Goal: Information Seeking & Learning: Find specific fact

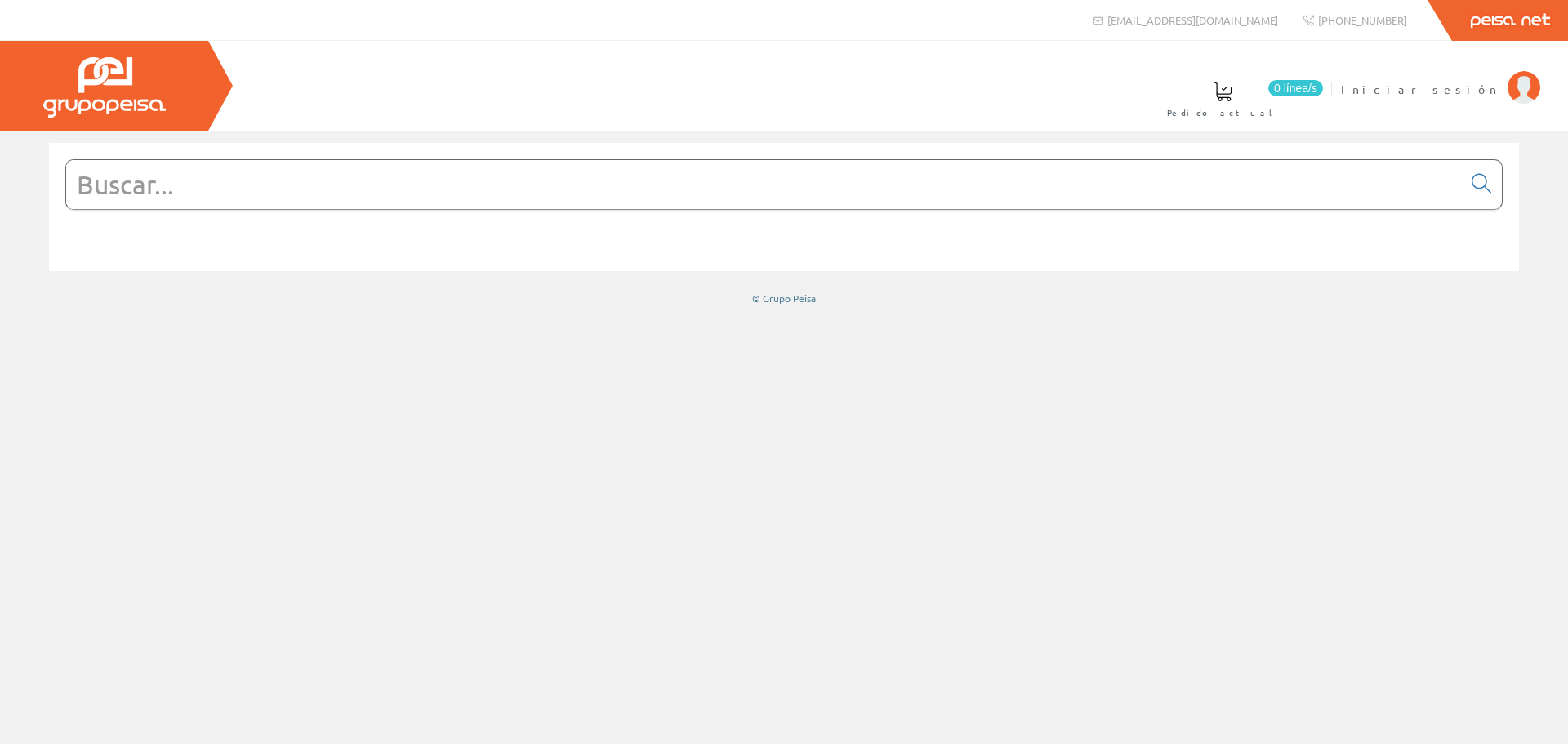
click at [239, 177] on input "text" at bounding box center [764, 184] width 1396 height 49
click at [296, 196] on input "text" at bounding box center [764, 184] width 1396 height 49
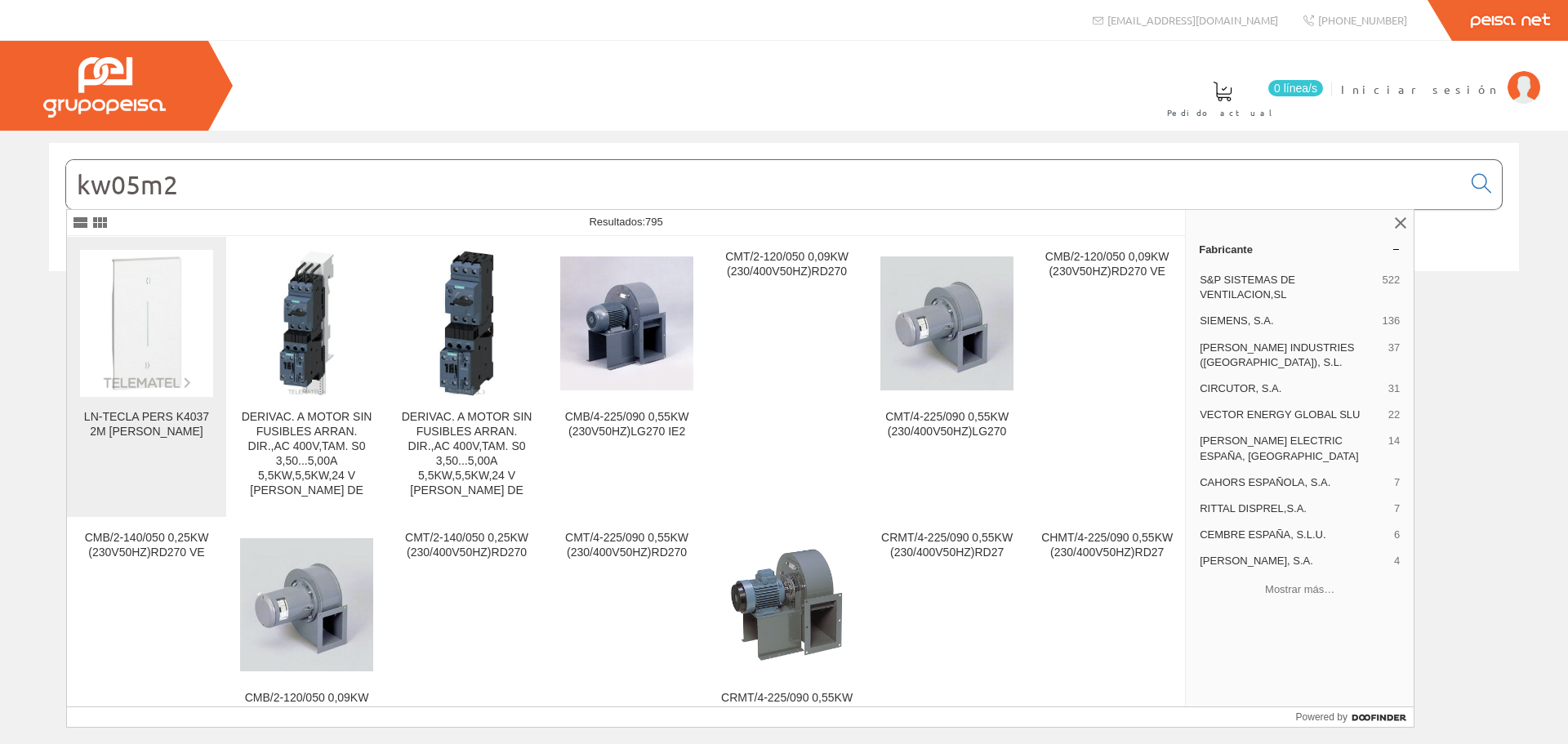
type input "kw05m2"
click at [152, 372] on img at bounding box center [146, 322] width 133 height 133
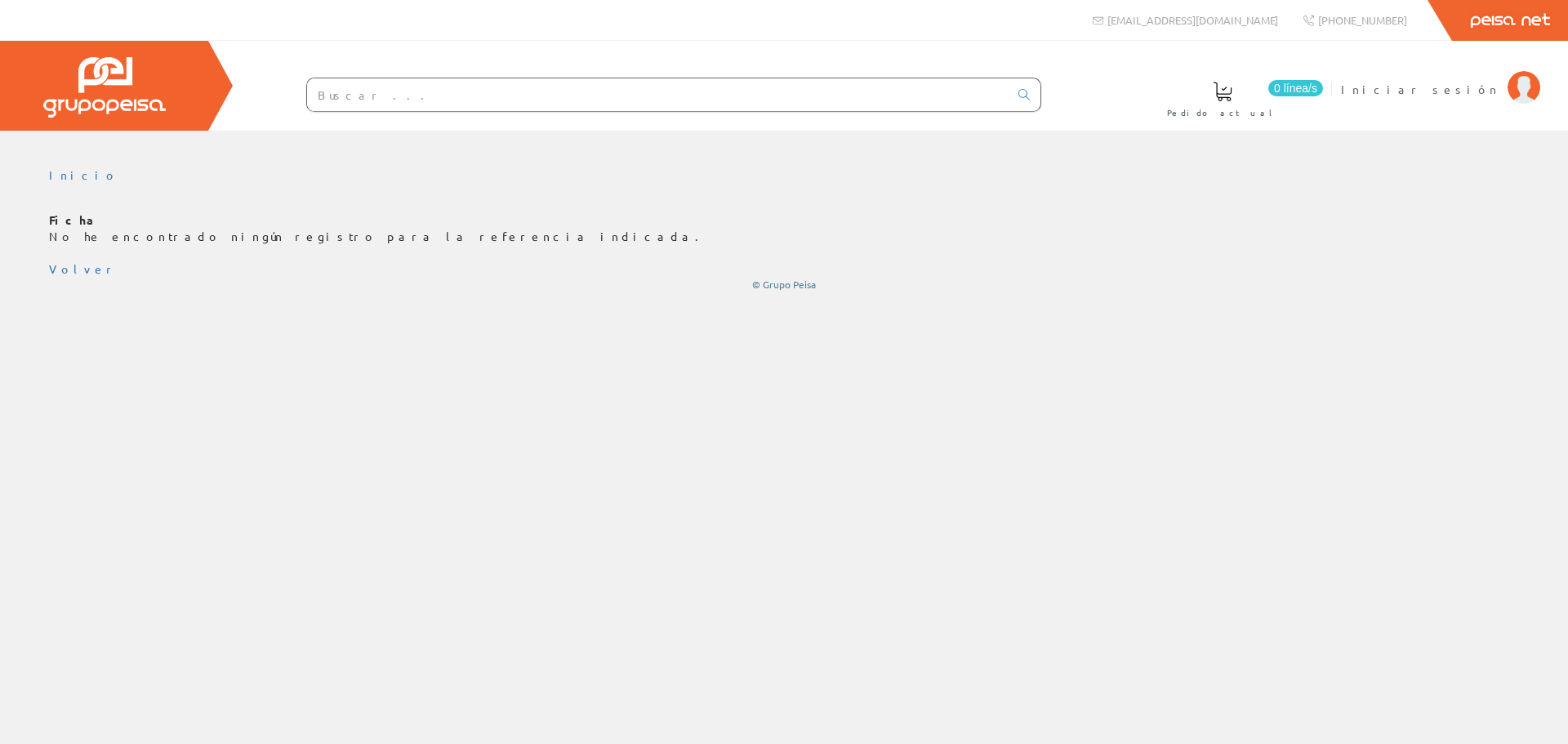
click at [369, 87] on input "text" at bounding box center [658, 94] width 702 height 33
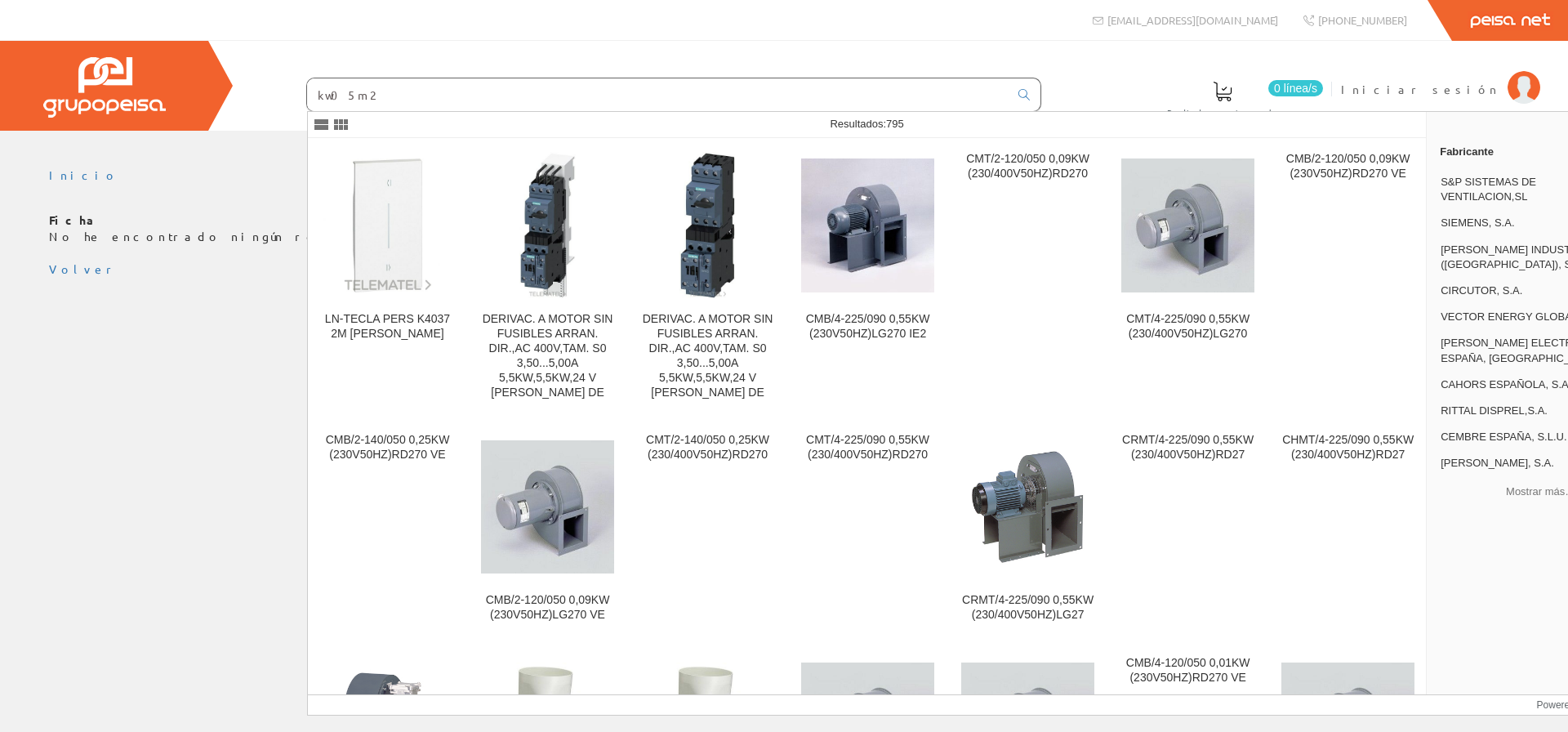
type input "kw05m2"
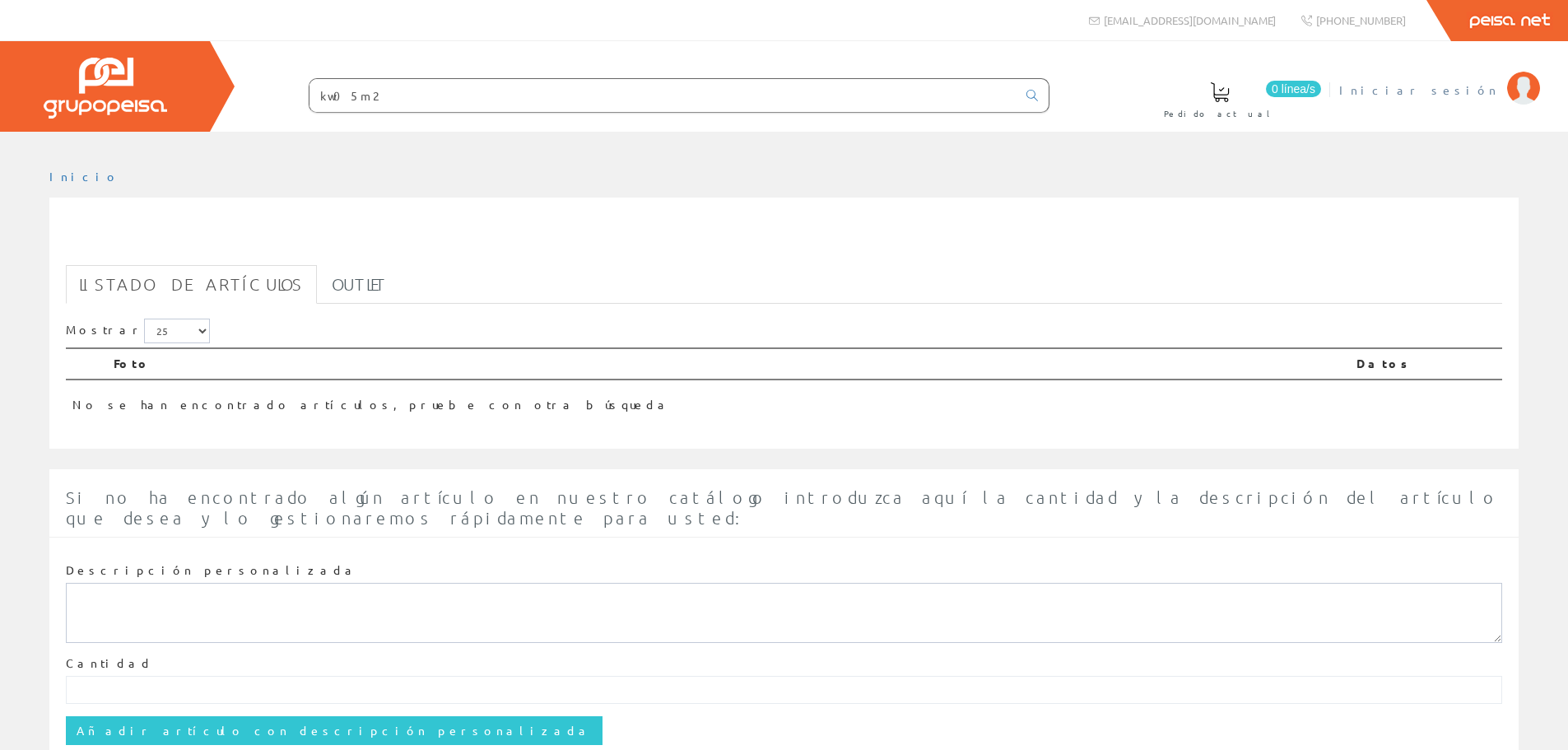
click at [1478, 87] on span "Iniciar sesión" at bounding box center [1419, 90] width 160 height 17
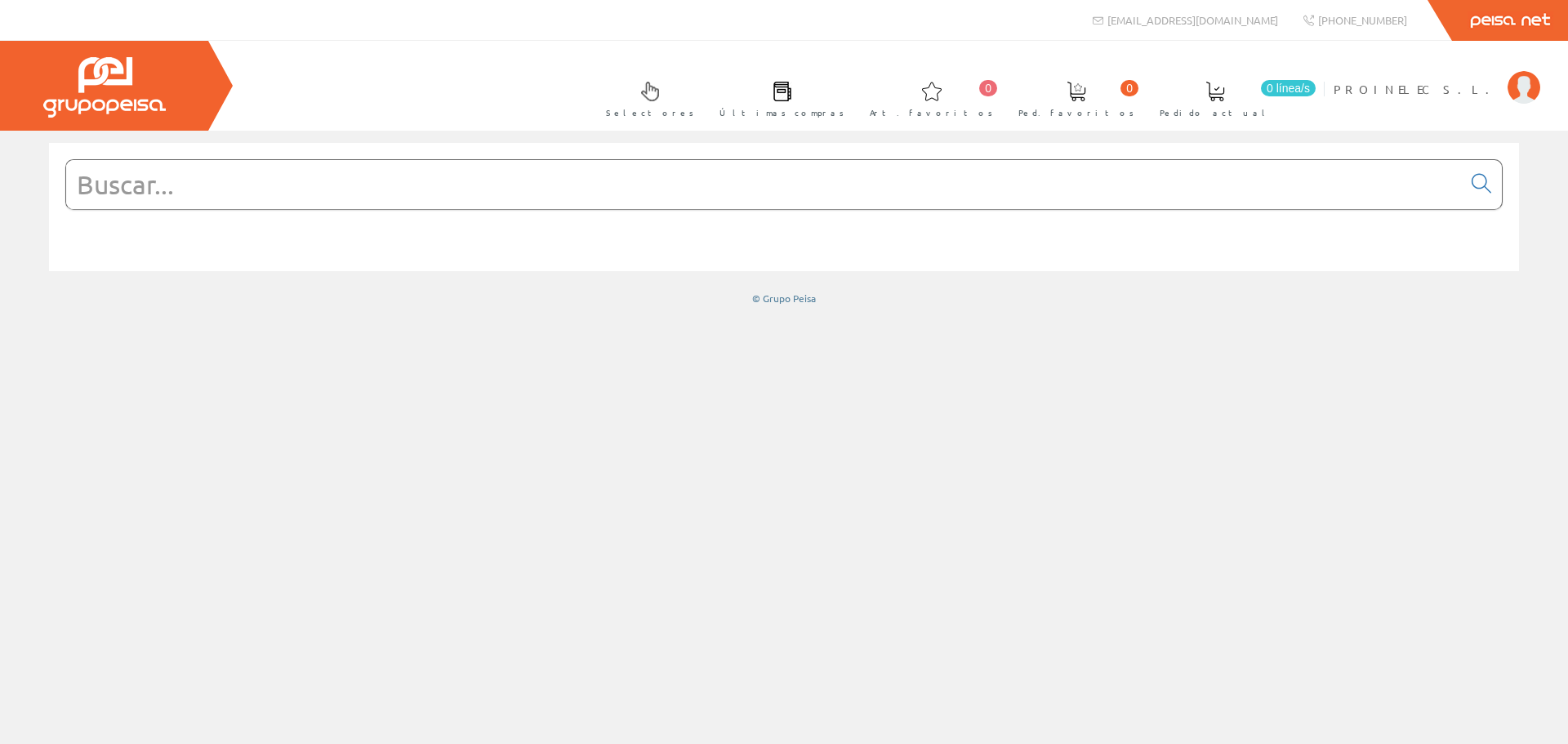
click at [205, 175] on input "text" at bounding box center [764, 184] width 1396 height 49
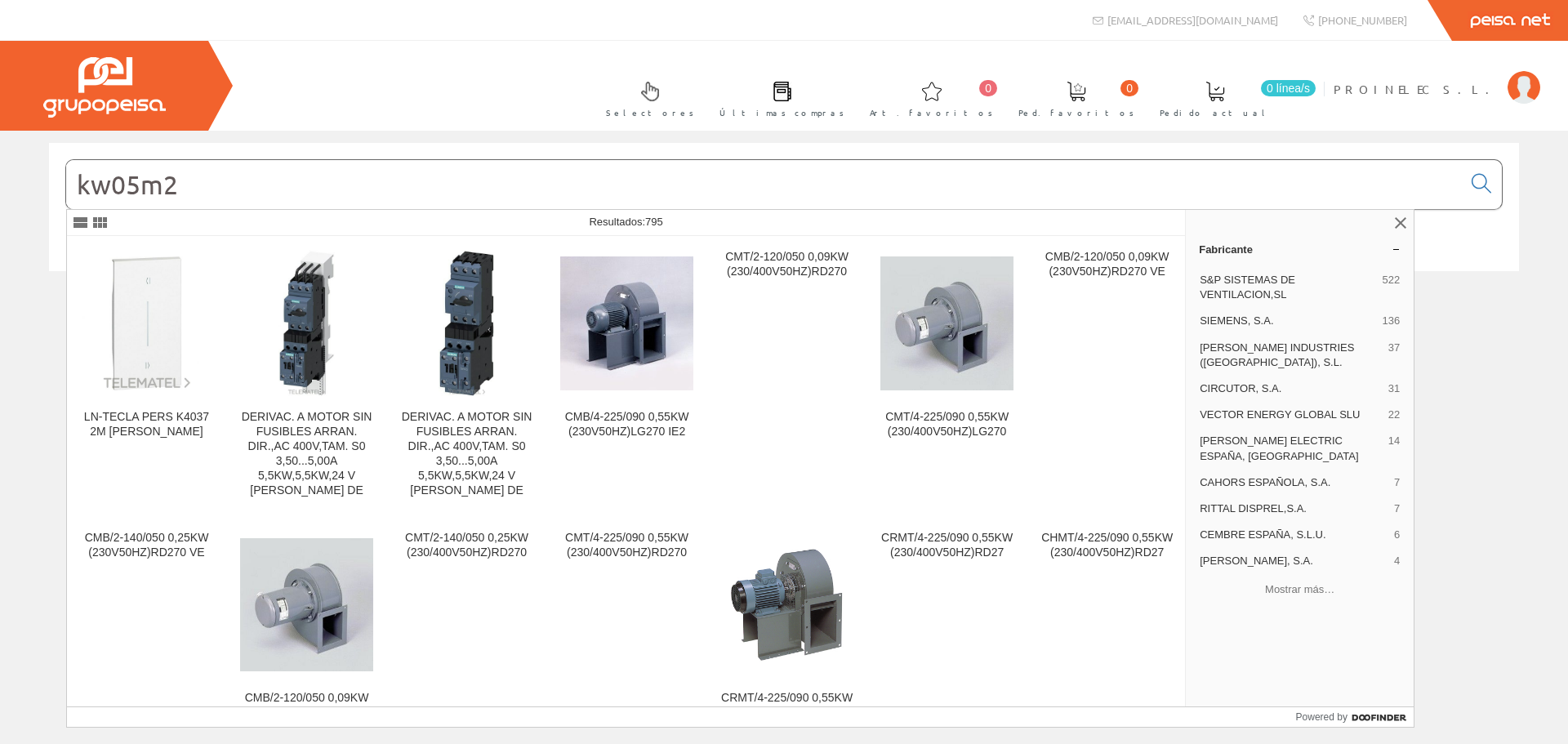
type input "kw05m2"
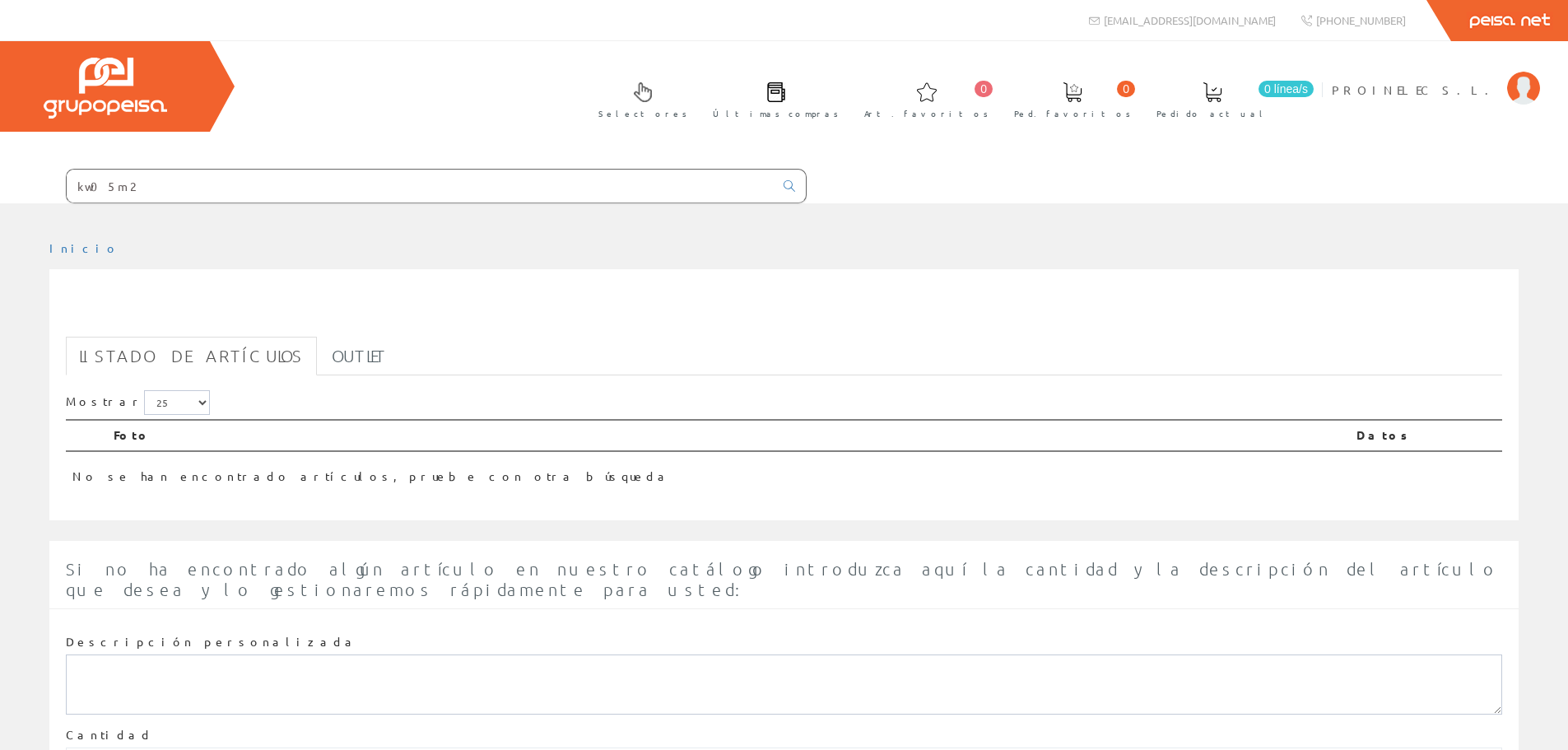
click at [168, 182] on input "kw05m2" at bounding box center [420, 186] width 708 height 33
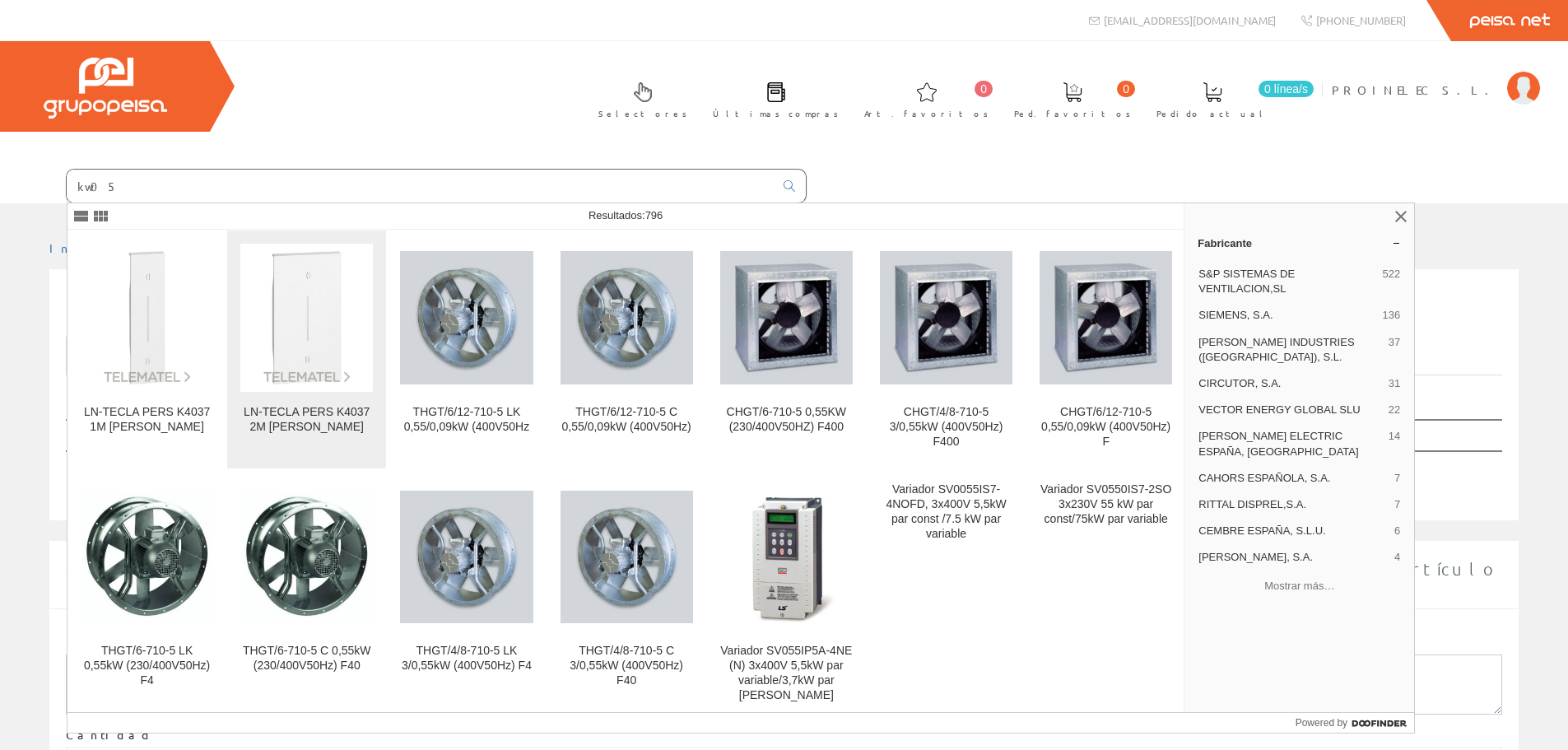
type input "kw05"
click at [298, 419] on div "LN-TECLA PERS K4037 2M BLAN" at bounding box center [306, 421] width 132 height 30
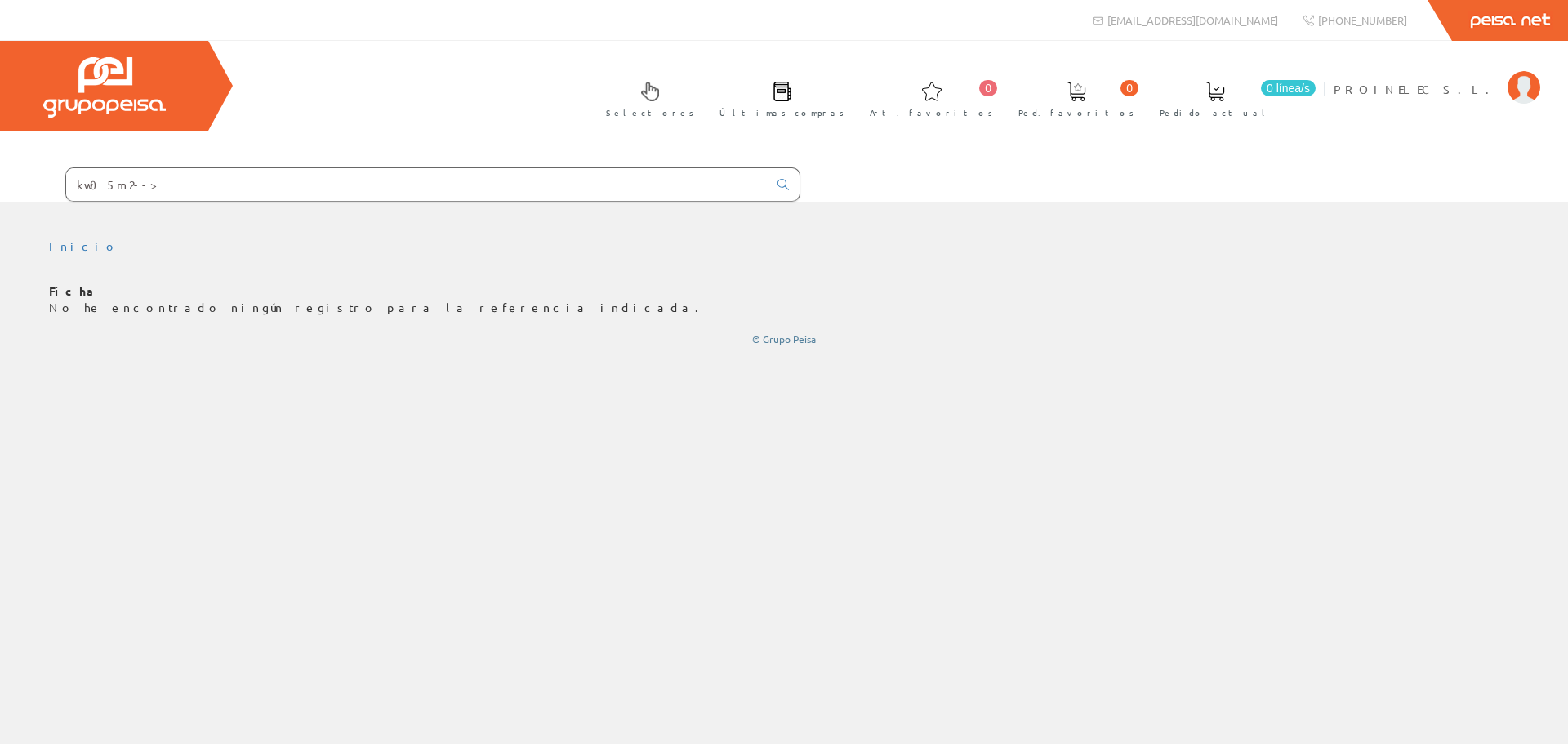
click at [169, 186] on input "kw05m2-->" at bounding box center [417, 184] width 702 height 33
drag, startPoint x: 170, startPoint y: 183, endPoint x: -185, endPoint y: 183, distance: 355.0
click at [0, 183] on html "kw05m2--> info@peisa.com 0 0" at bounding box center [784, 372] width 1568 height 744
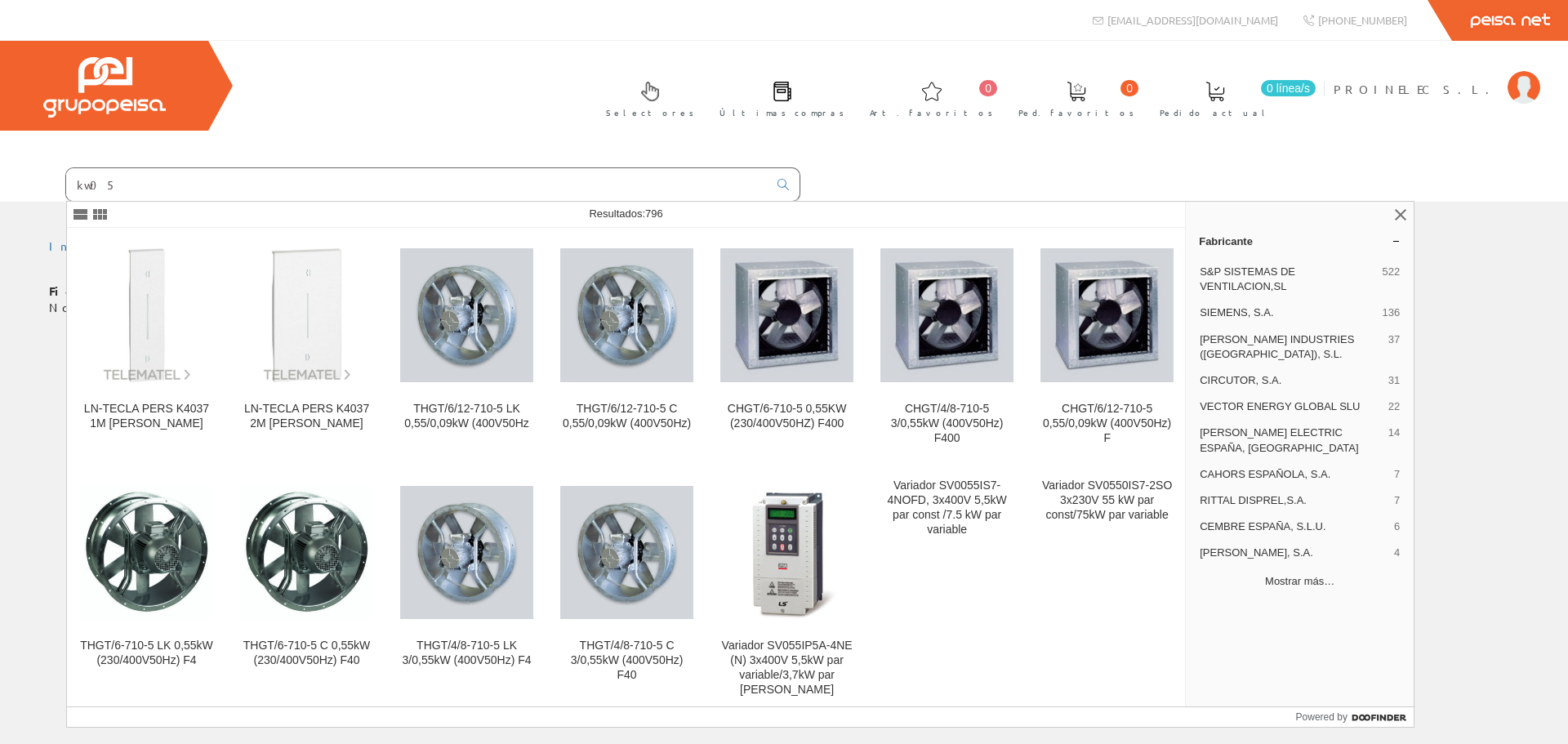
type input "kw05"
click at [1288, 568] on button "Mostrar más…" at bounding box center [1300, 581] width 215 height 27
click at [1286, 599] on span "LEGRAND GROUP ESPAÑA, S.L." at bounding box center [1294, 606] width 188 height 15
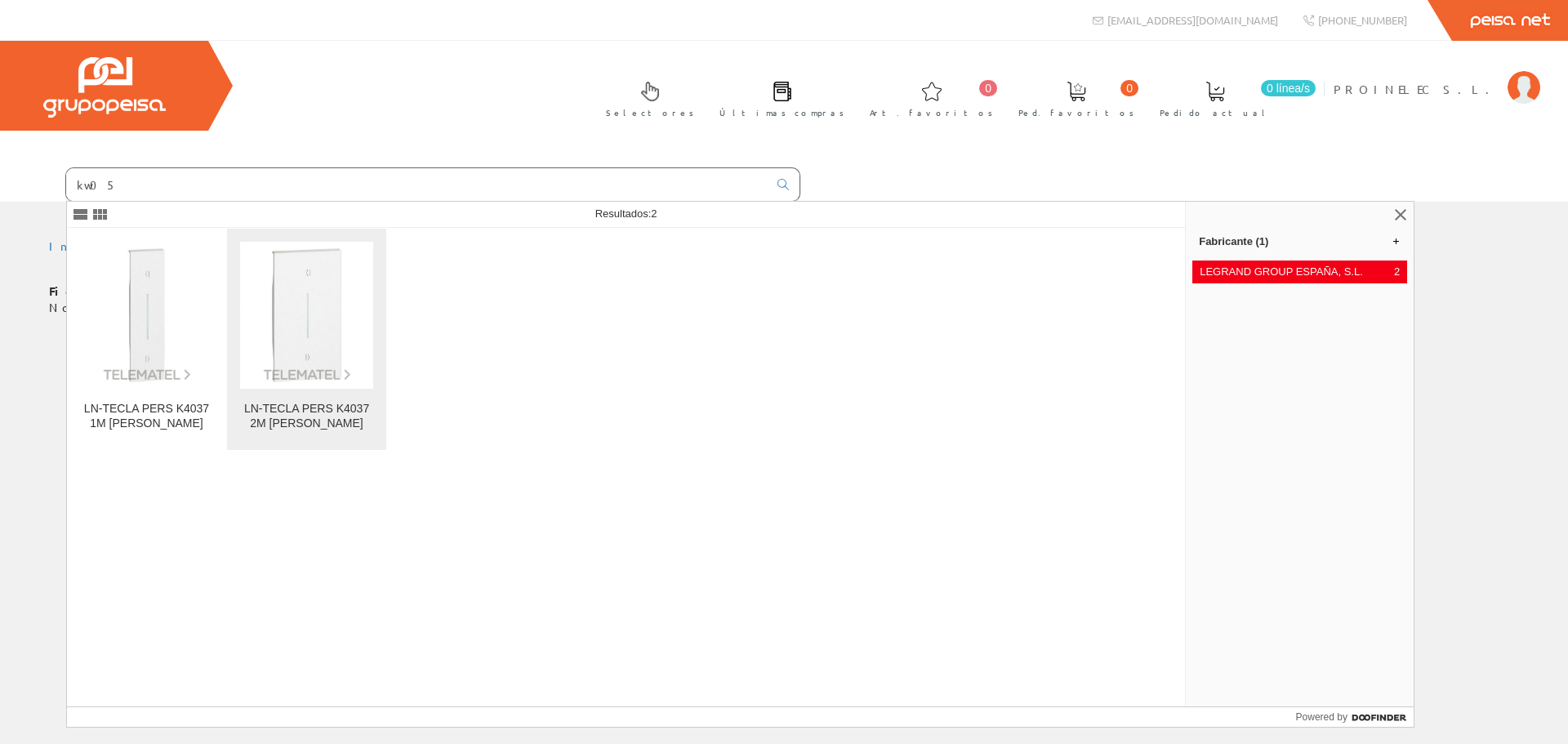
click at [315, 349] on img at bounding box center [306, 315] width 133 height 133
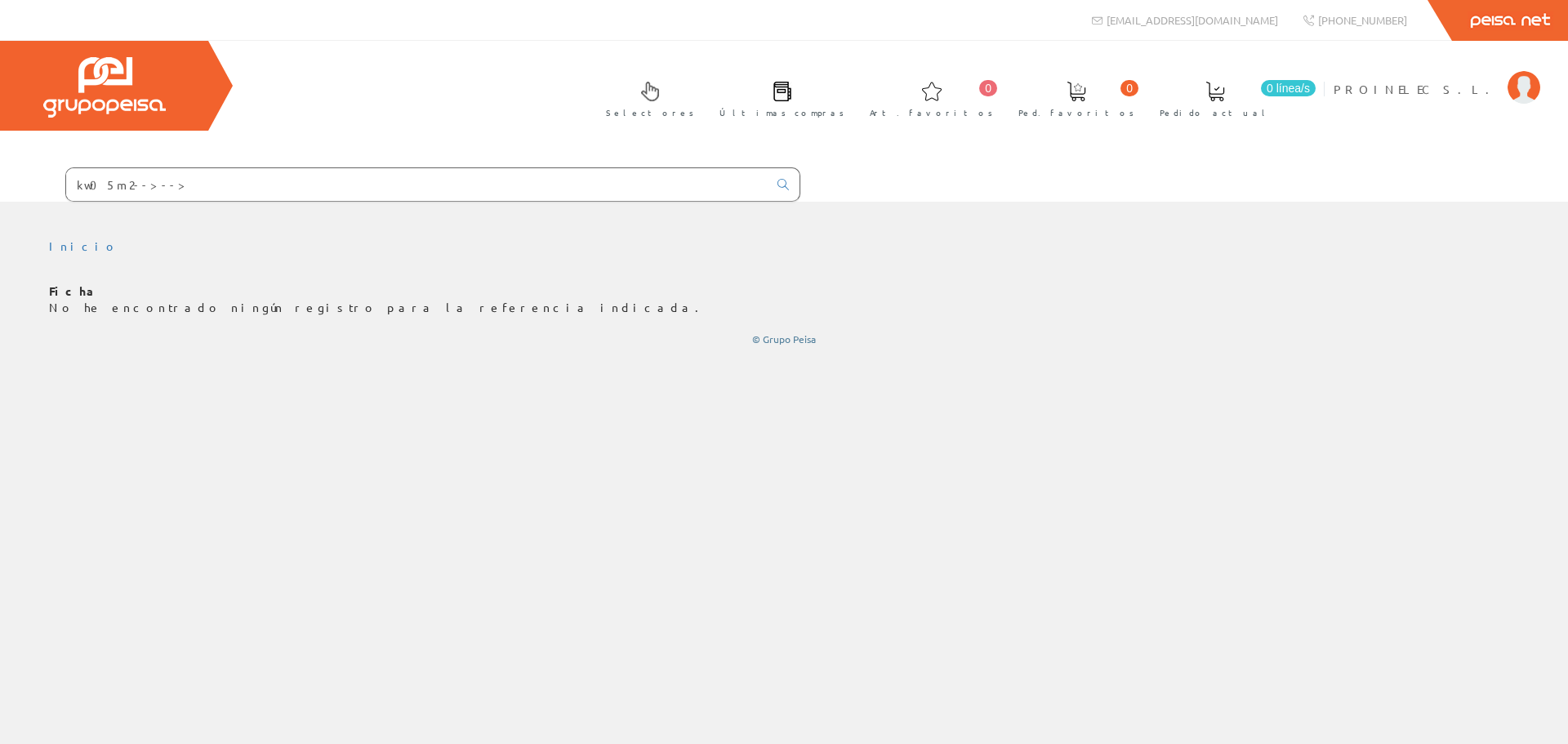
click at [853, 101] on link "Últimas compras" at bounding box center [777, 98] width 150 height 60
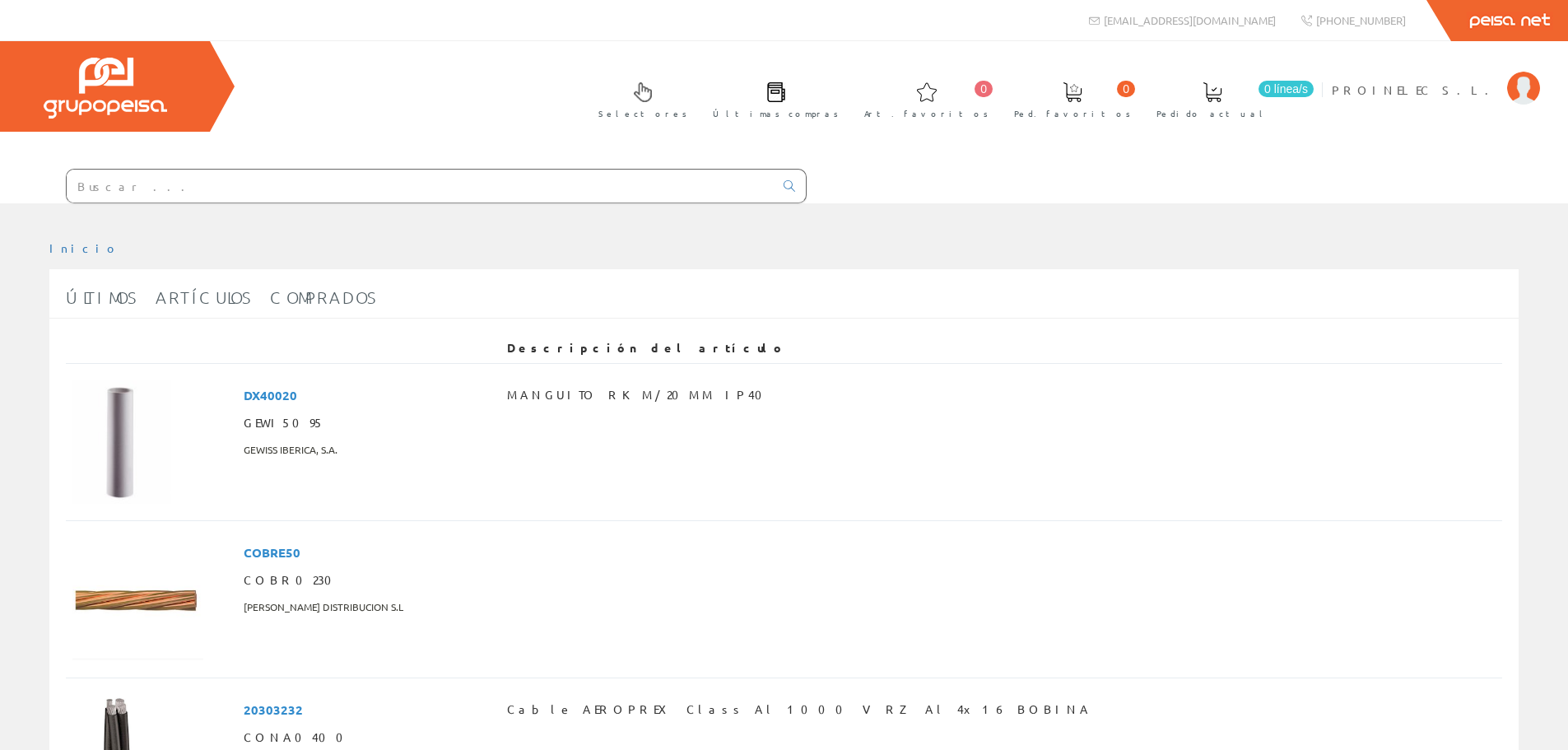
click at [1318, 104] on link "0 línea/s Pedido actual" at bounding box center [1228, 99] width 177 height 60
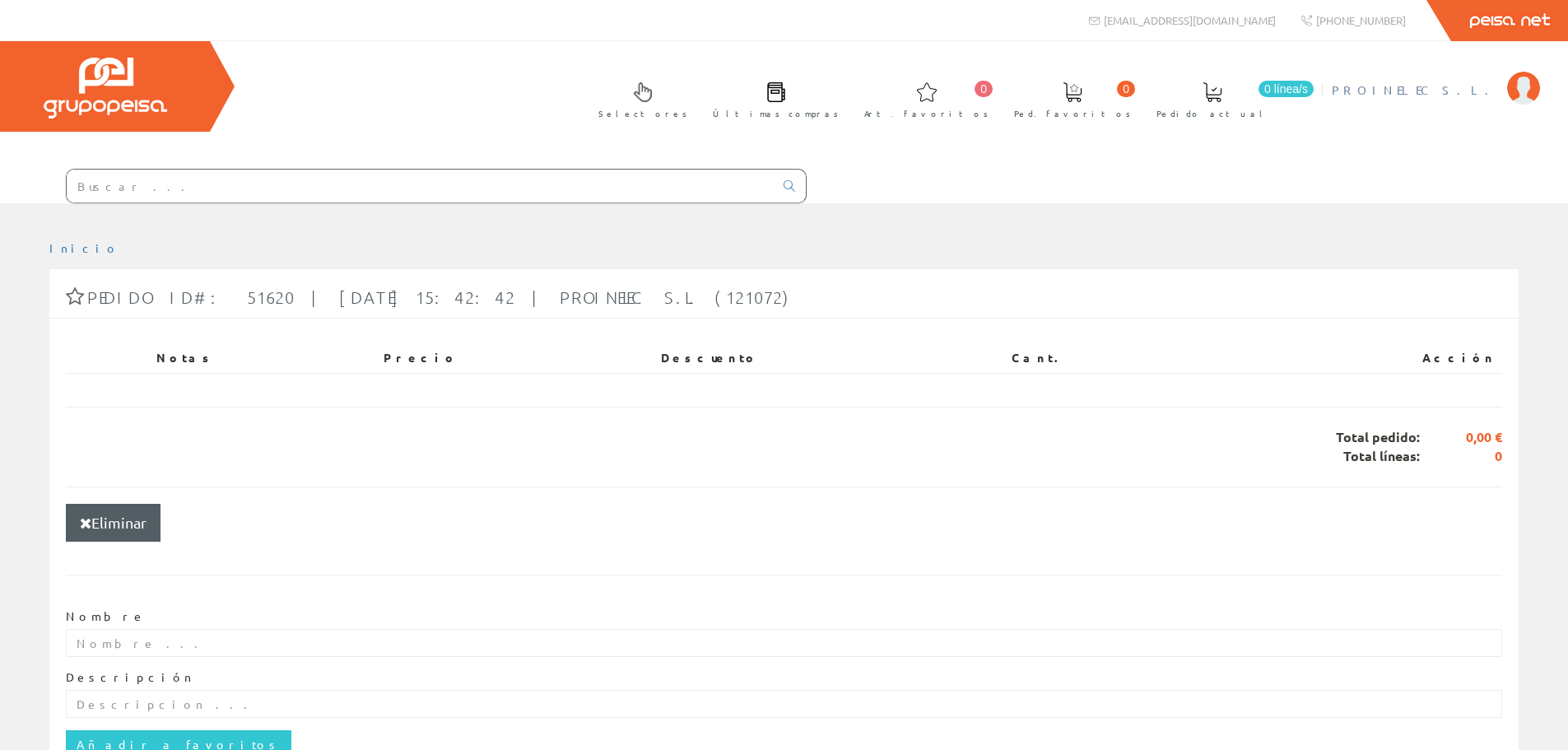
click at [1452, 86] on span "PROINELEC S.L." at bounding box center [1415, 90] width 167 height 17
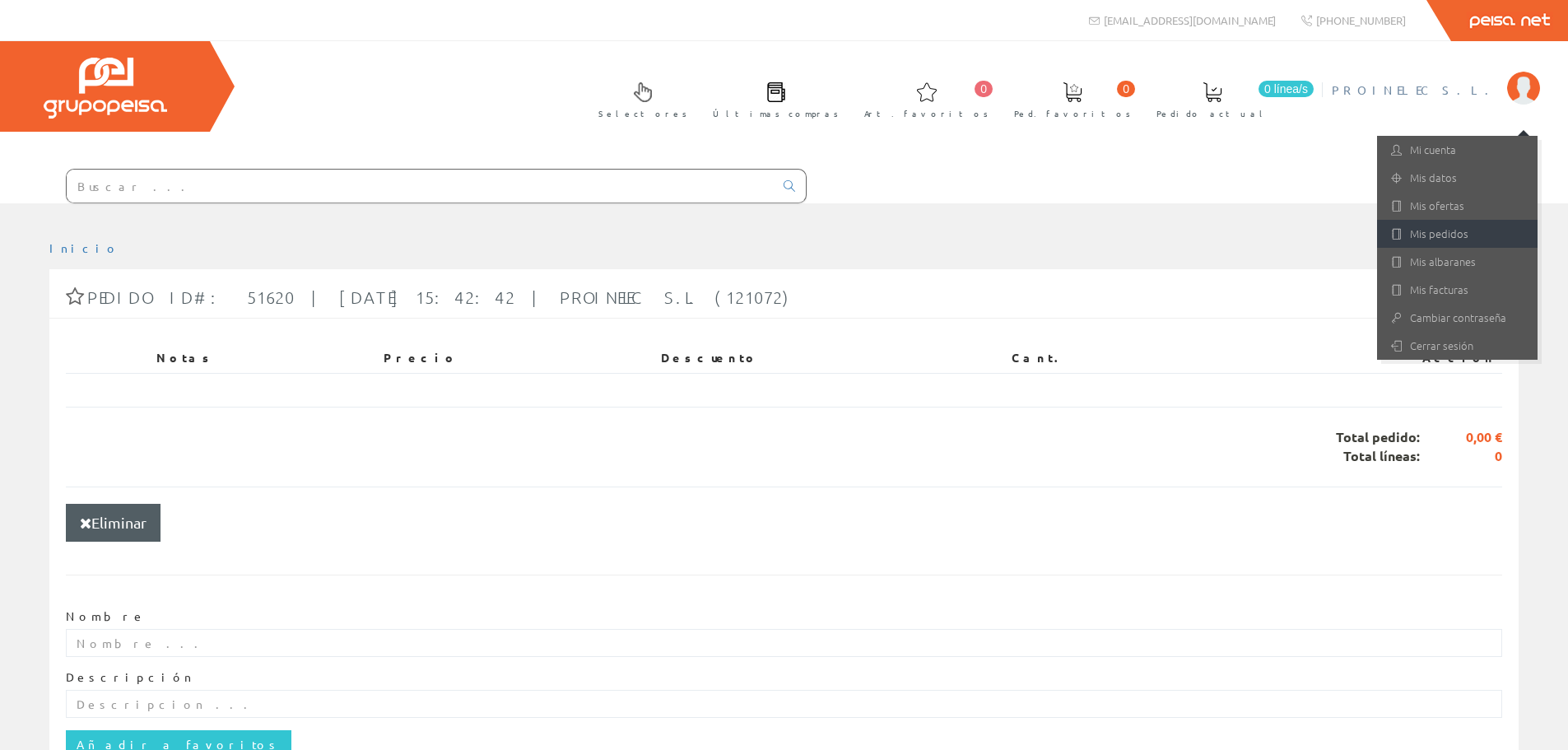
click at [1466, 233] on link "Mis pedidos" at bounding box center [1457, 234] width 160 height 28
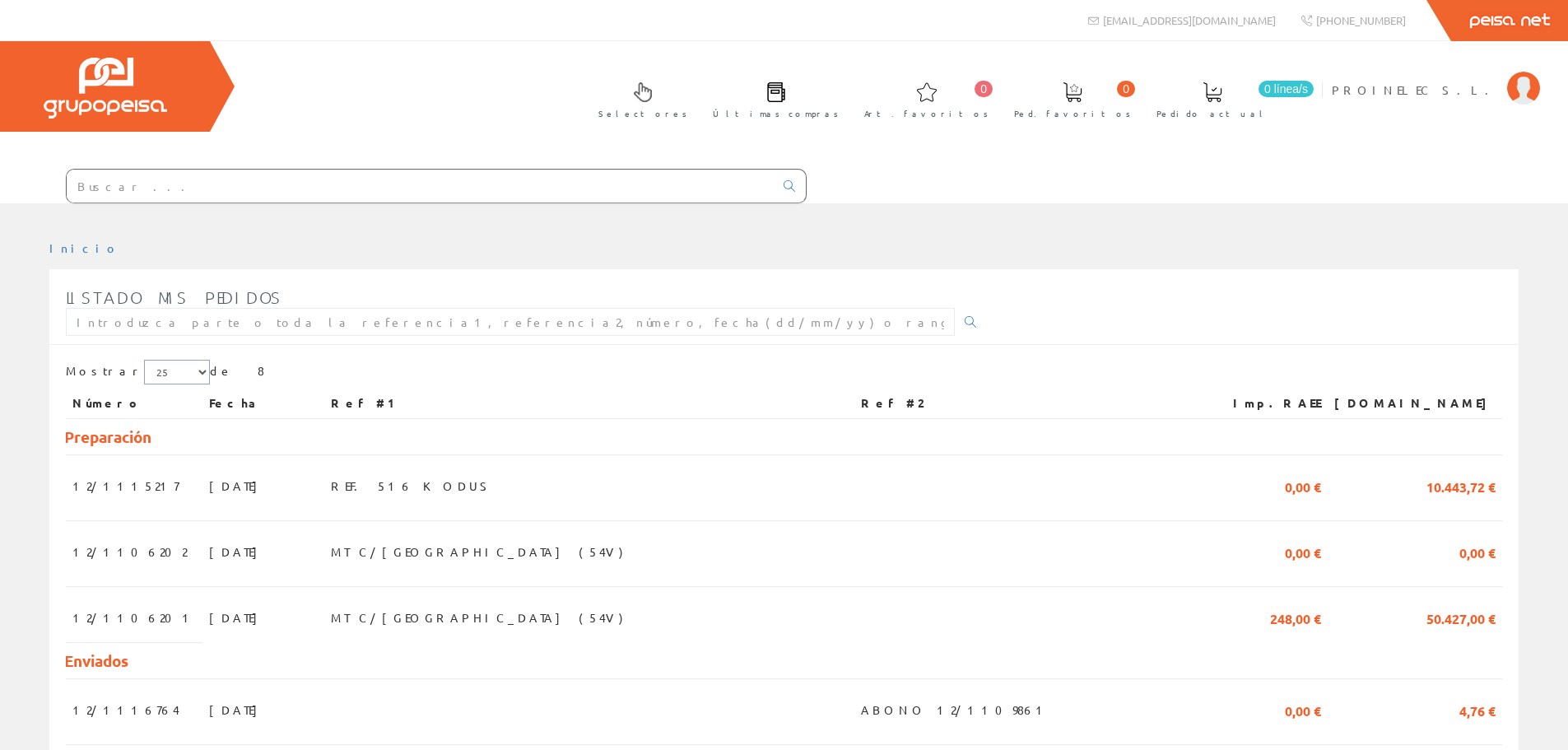
click at [165, 372] on select "5 15 25" at bounding box center [177, 372] width 66 height 24
click at [168, 320] on input "text" at bounding box center [510, 322] width 889 height 28
type input "boluda"
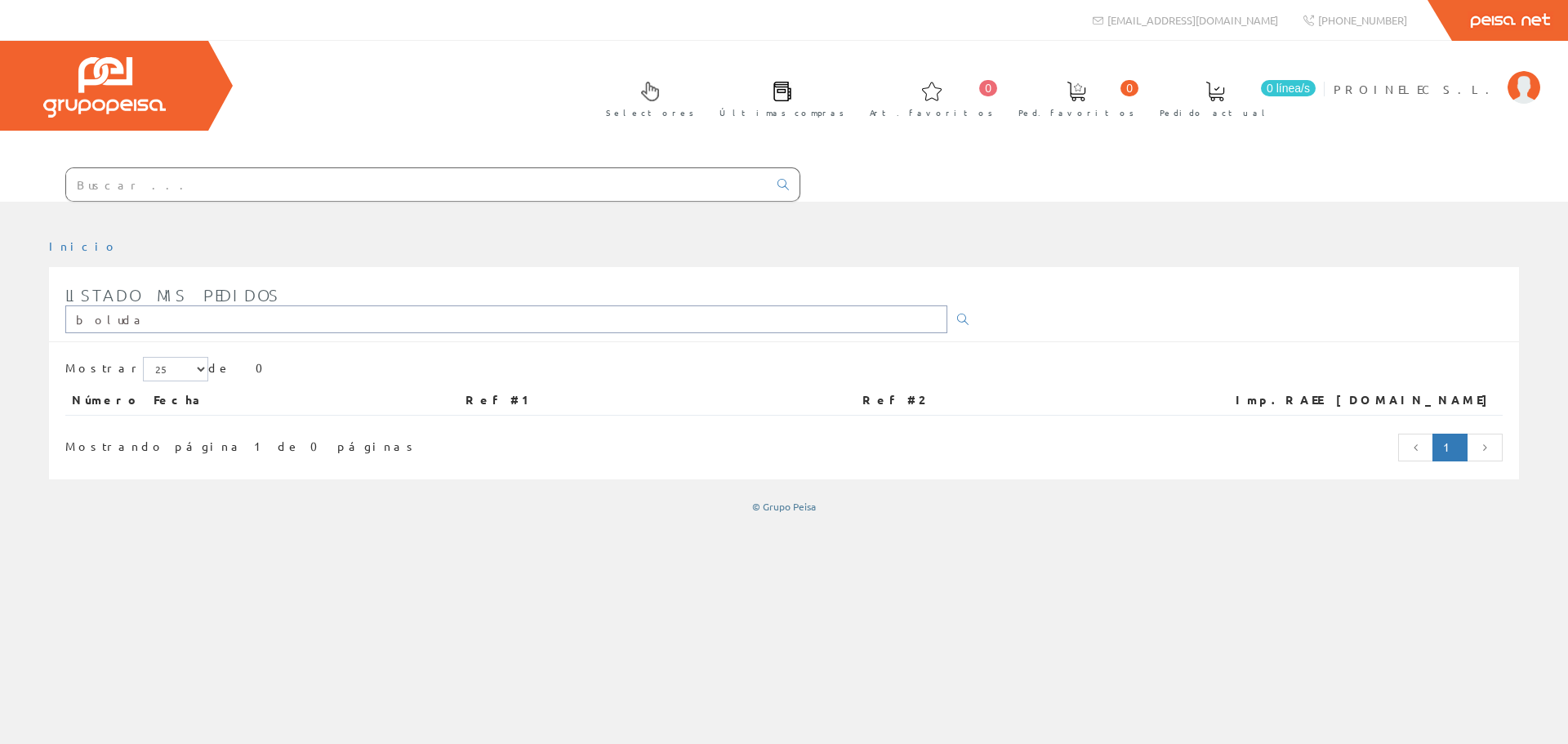
drag, startPoint x: 101, startPoint y: 316, endPoint x: -4, endPoint y: 316, distance: 105.0
click at [0, 316] on html "[EMAIL_ADDRESS][DOMAIN_NAME] Peisa Net 0 0" at bounding box center [784, 372] width 1568 height 744
type input "bticino"
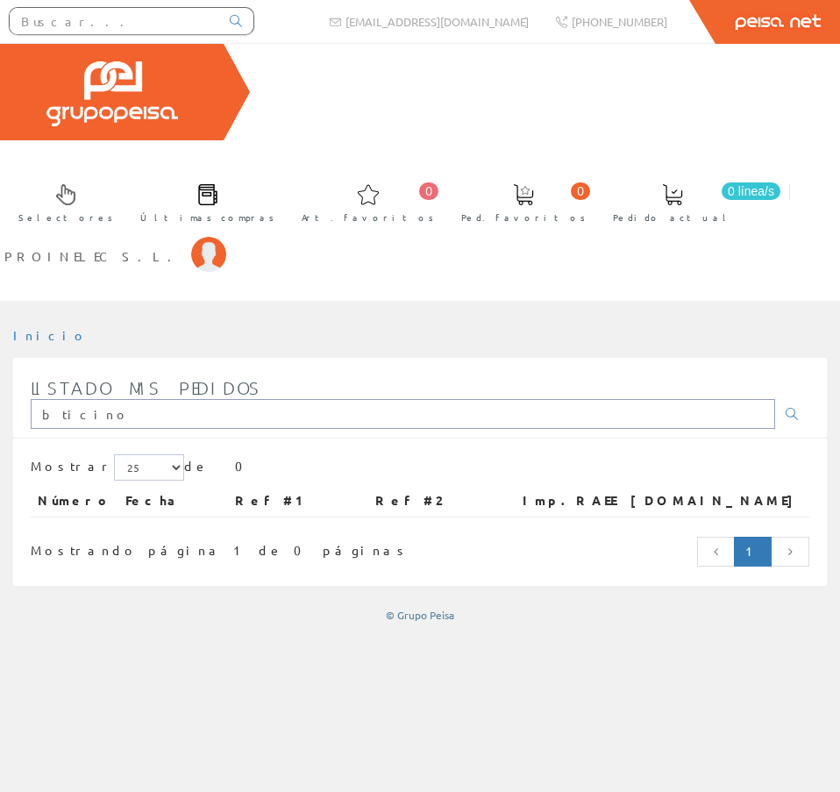
click at [343, 399] on input "bticino" at bounding box center [403, 414] width 745 height 30
drag, startPoint x: 343, startPoint y: 351, endPoint x: -231, endPoint y: 365, distance: 573.9
click at [0, 365] on html "[EMAIL_ADDRESS][DOMAIN_NAME] Peisa Net 0 0" at bounding box center [420, 396] width 840 height 792
click at [226, 237] on img at bounding box center [208, 254] width 35 height 35
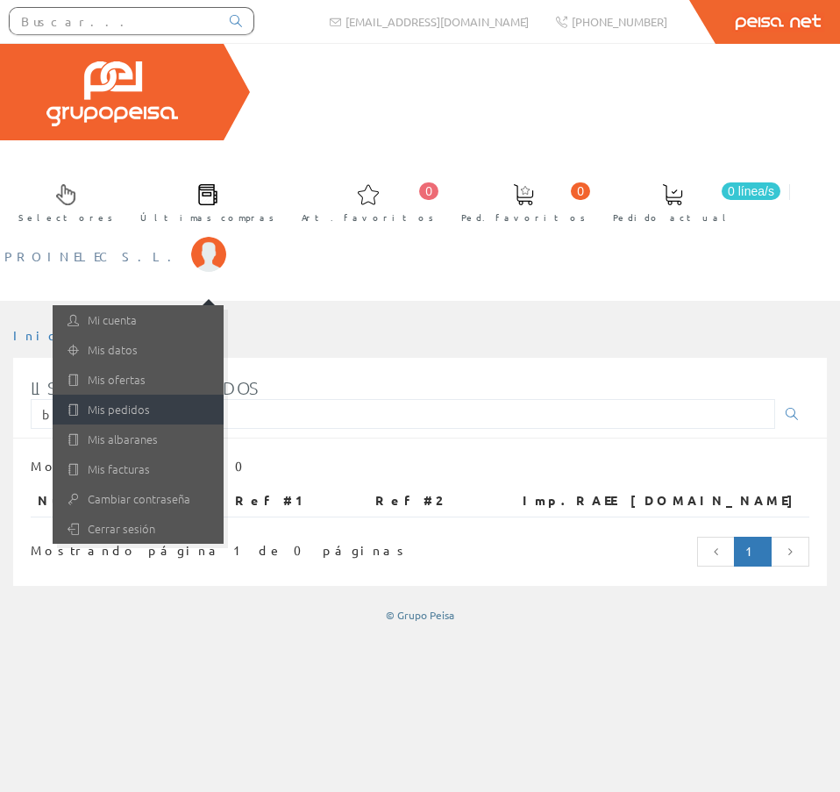
click at [224, 395] on link "Mis pedidos" at bounding box center [138, 410] width 171 height 30
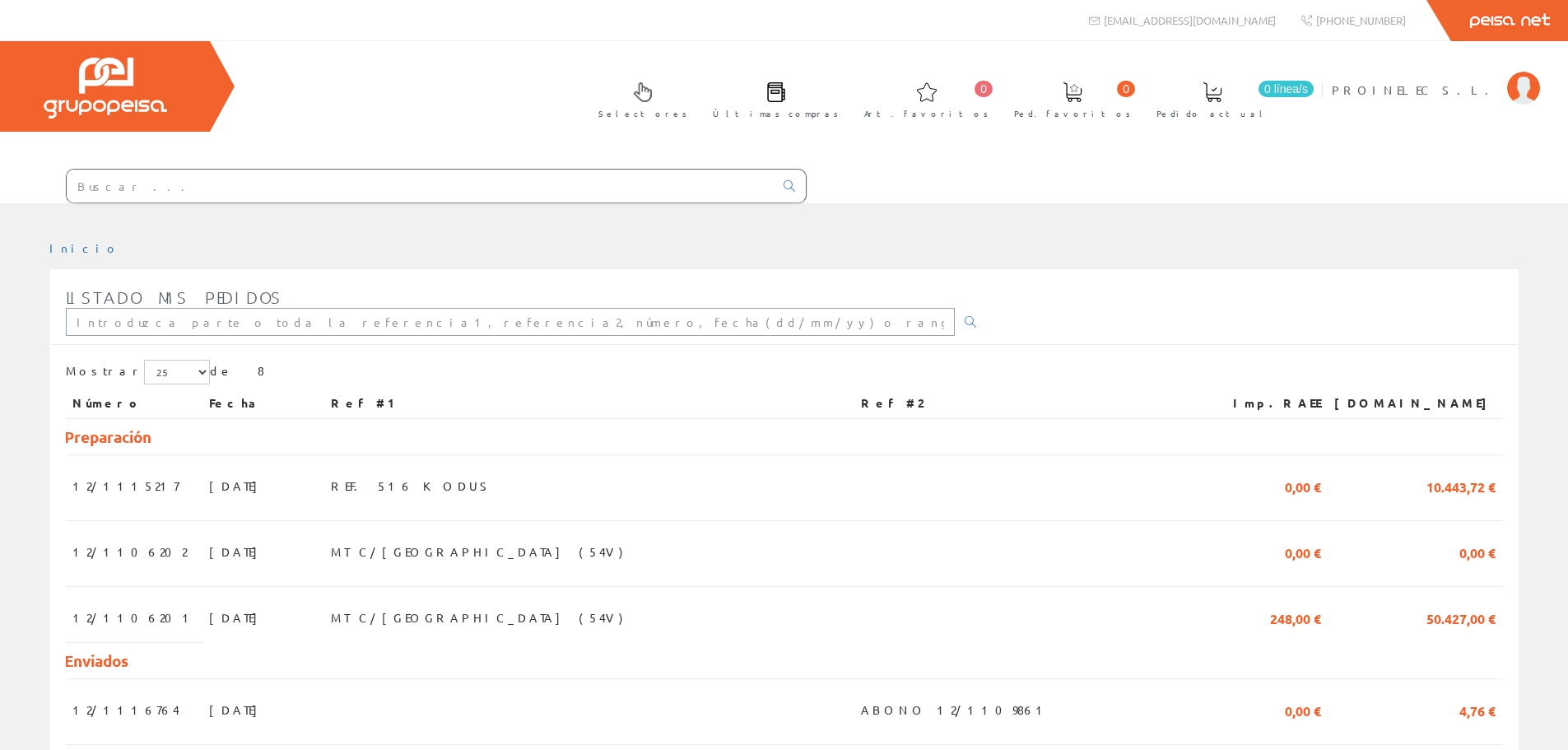
click at [220, 323] on input "text" at bounding box center [510, 322] width 889 height 28
type input "12/1071938"
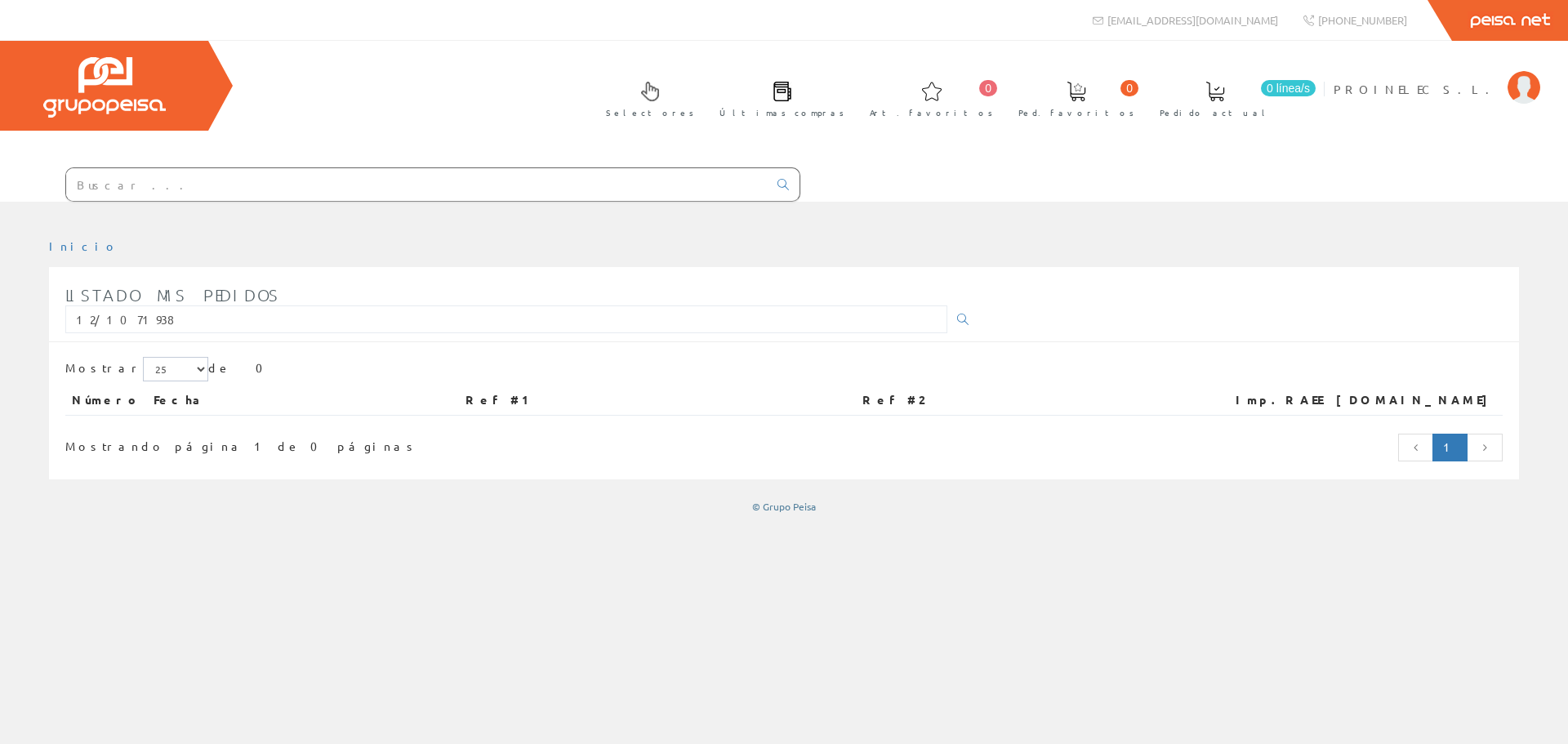
click at [116, 174] on input "text" at bounding box center [417, 184] width 702 height 33
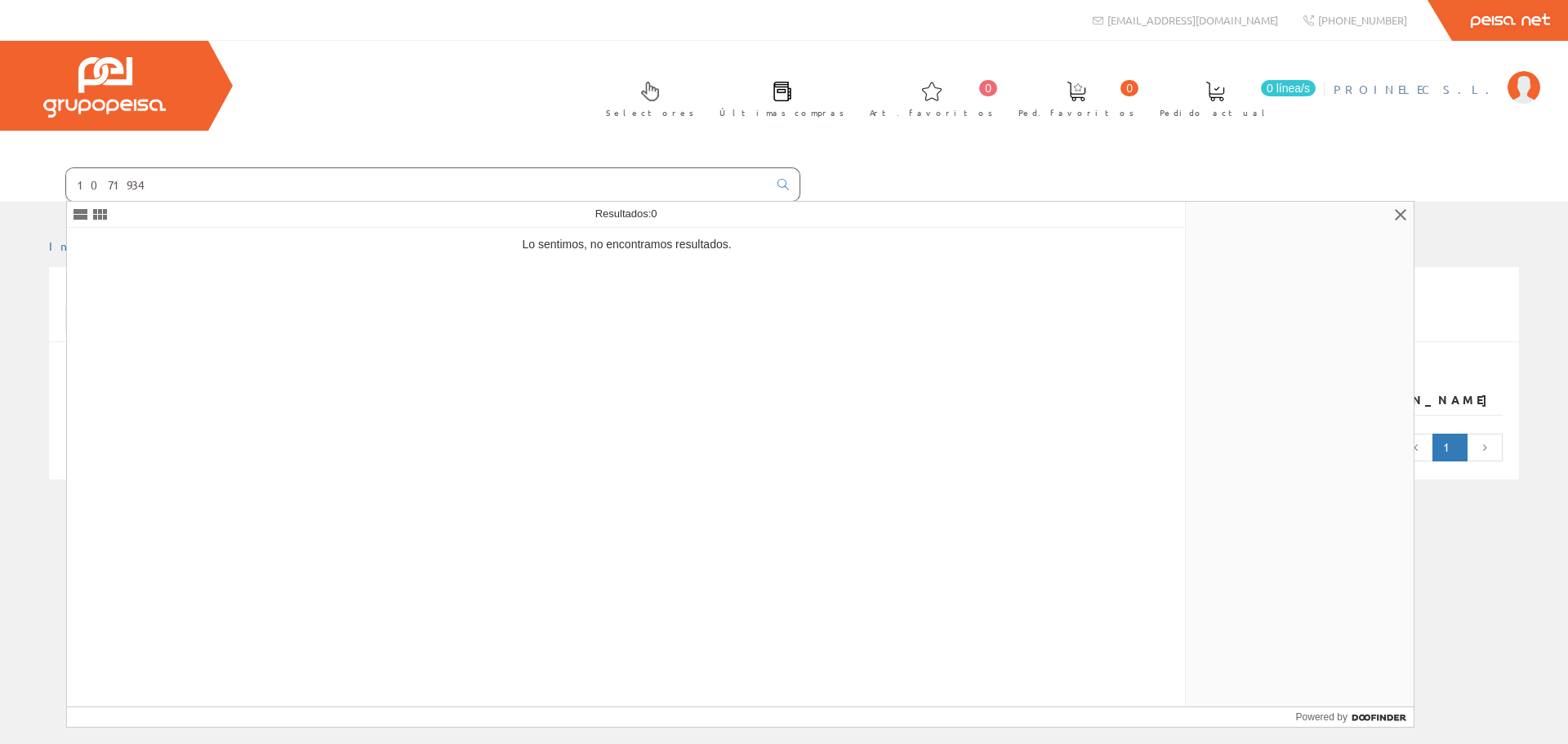
type input "1071934"
click at [1529, 81] on img at bounding box center [1523, 87] width 33 height 33
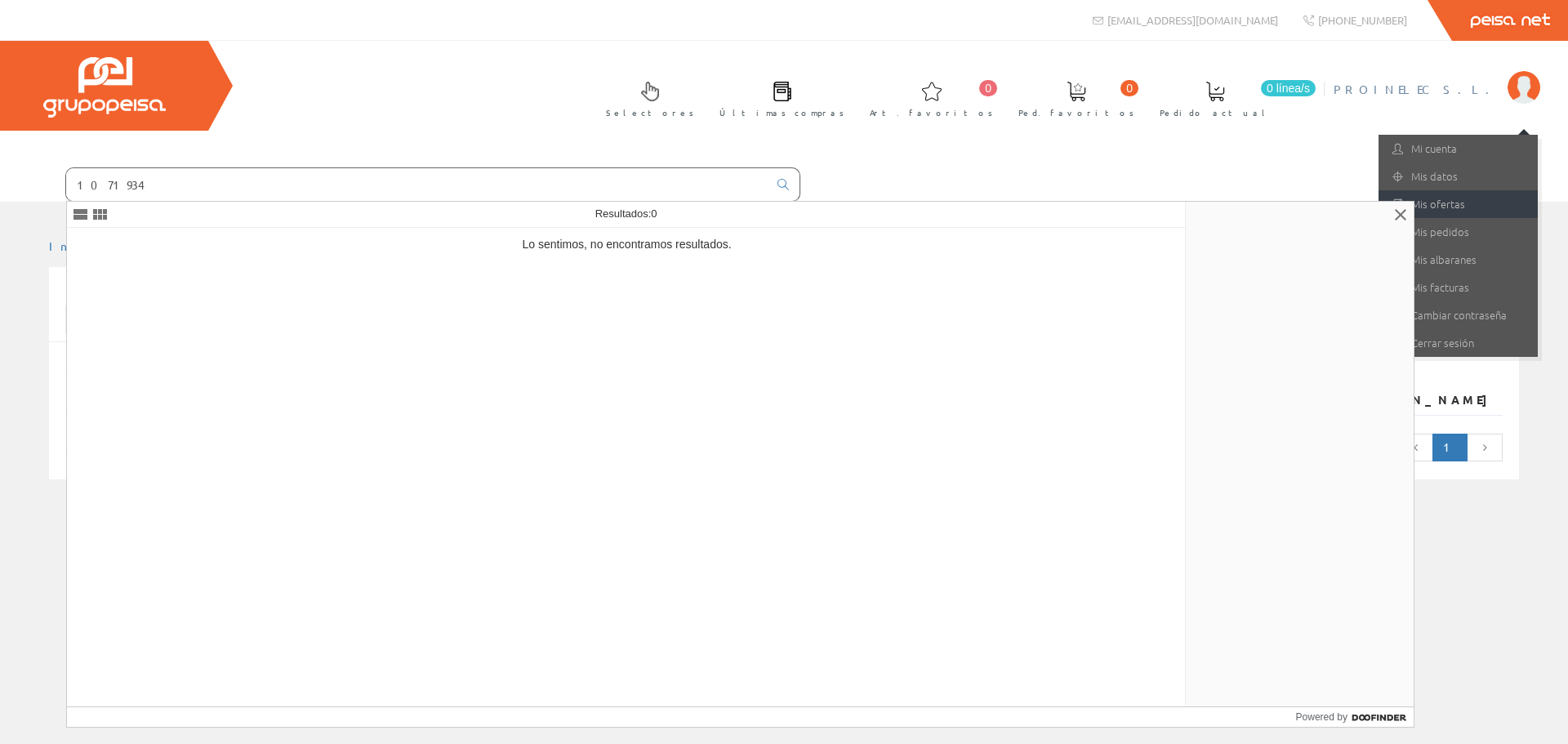
click at [1471, 206] on link "Mis ofertas" at bounding box center [1458, 204] width 159 height 28
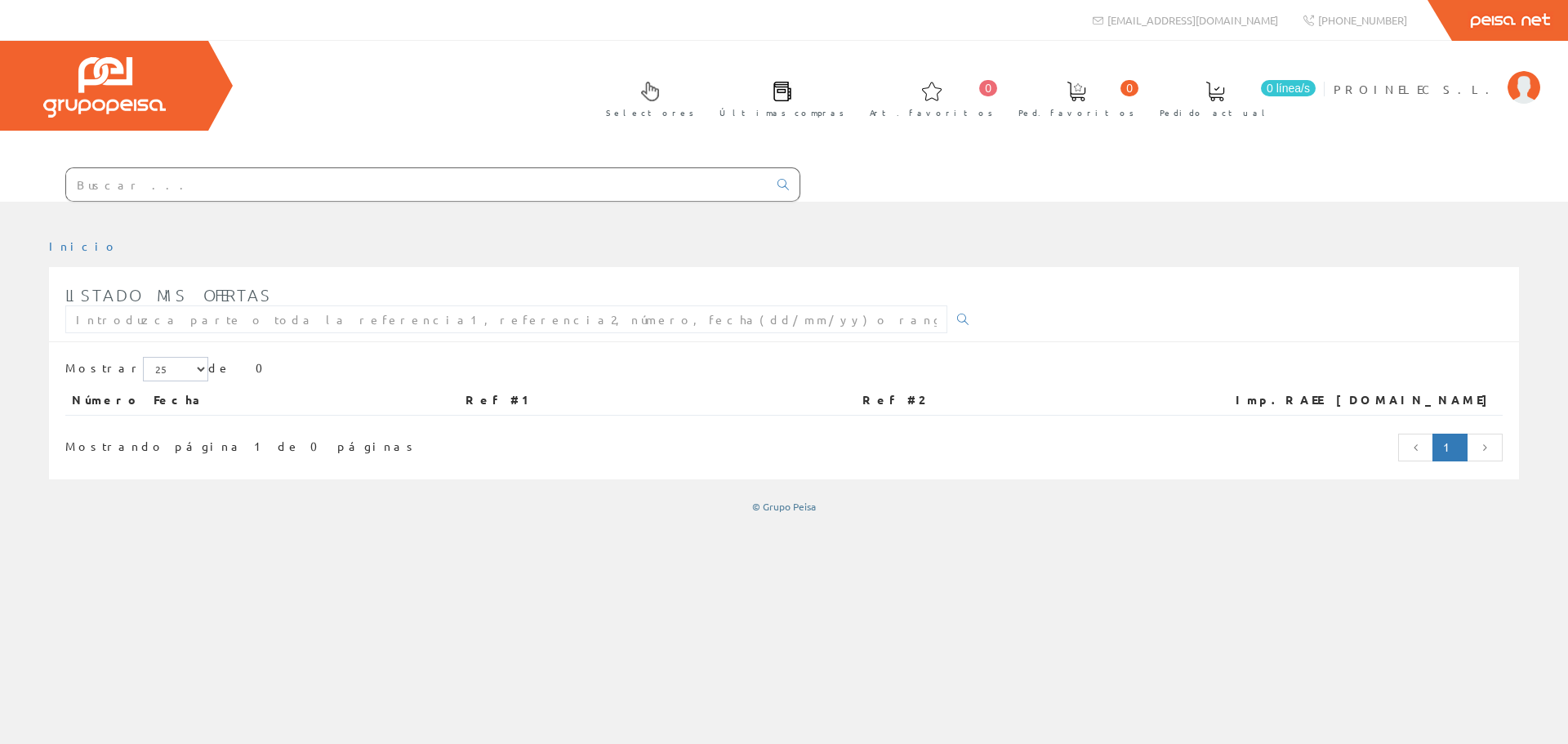
click at [164, 183] on input "text" at bounding box center [417, 184] width 702 height 33
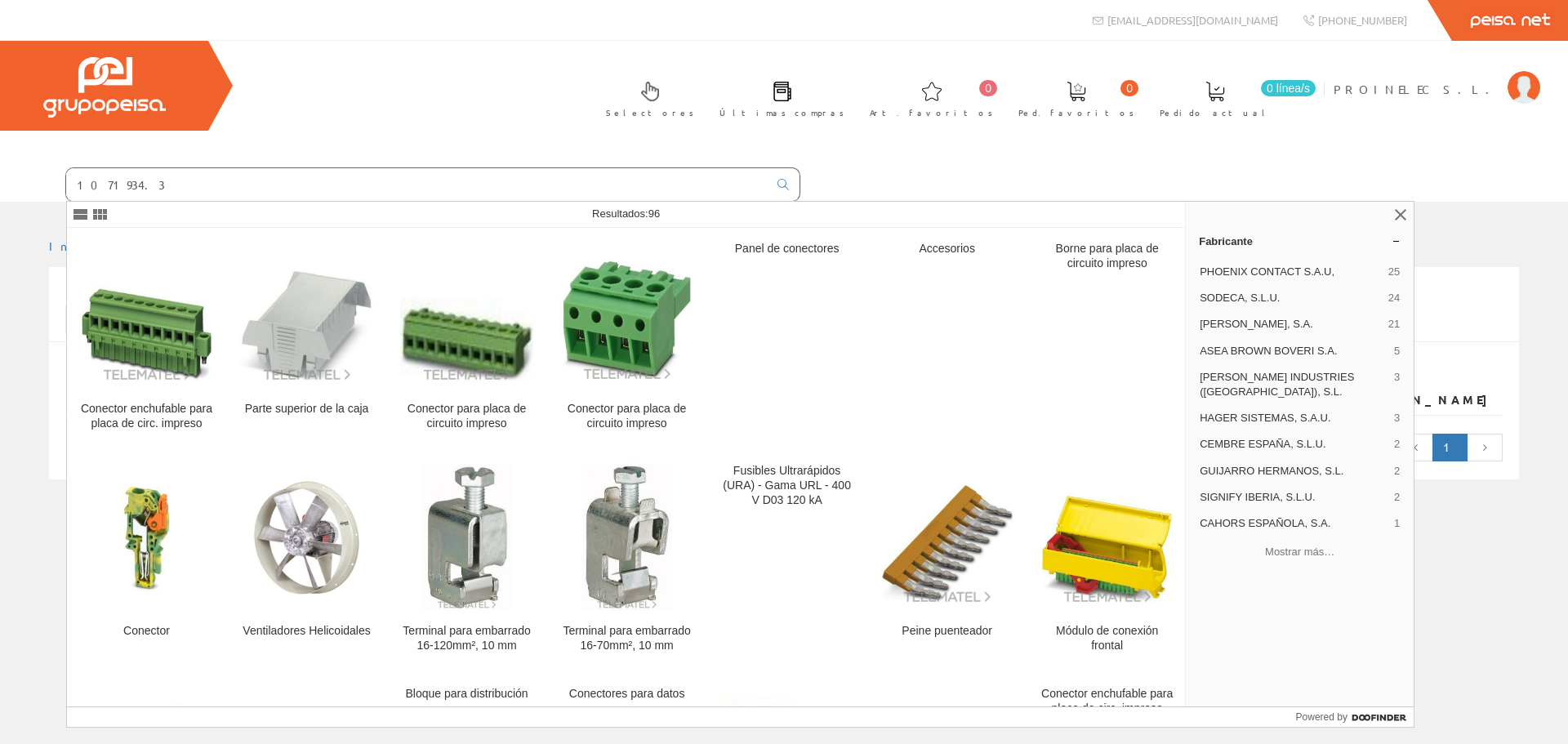
type input "1071934.3"
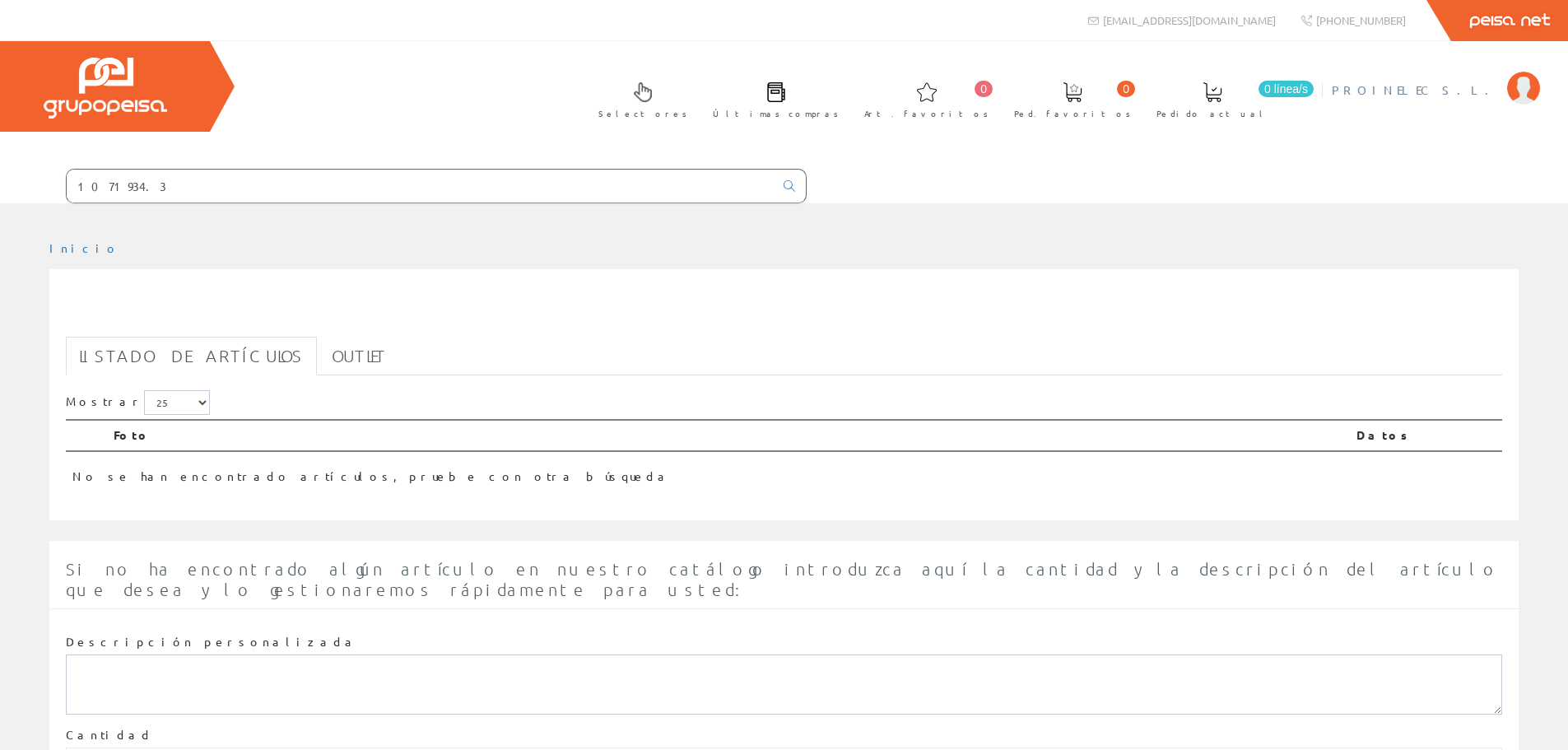
click at [1516, 84] on img at bounding box center [1523, 87] width 33 height 33
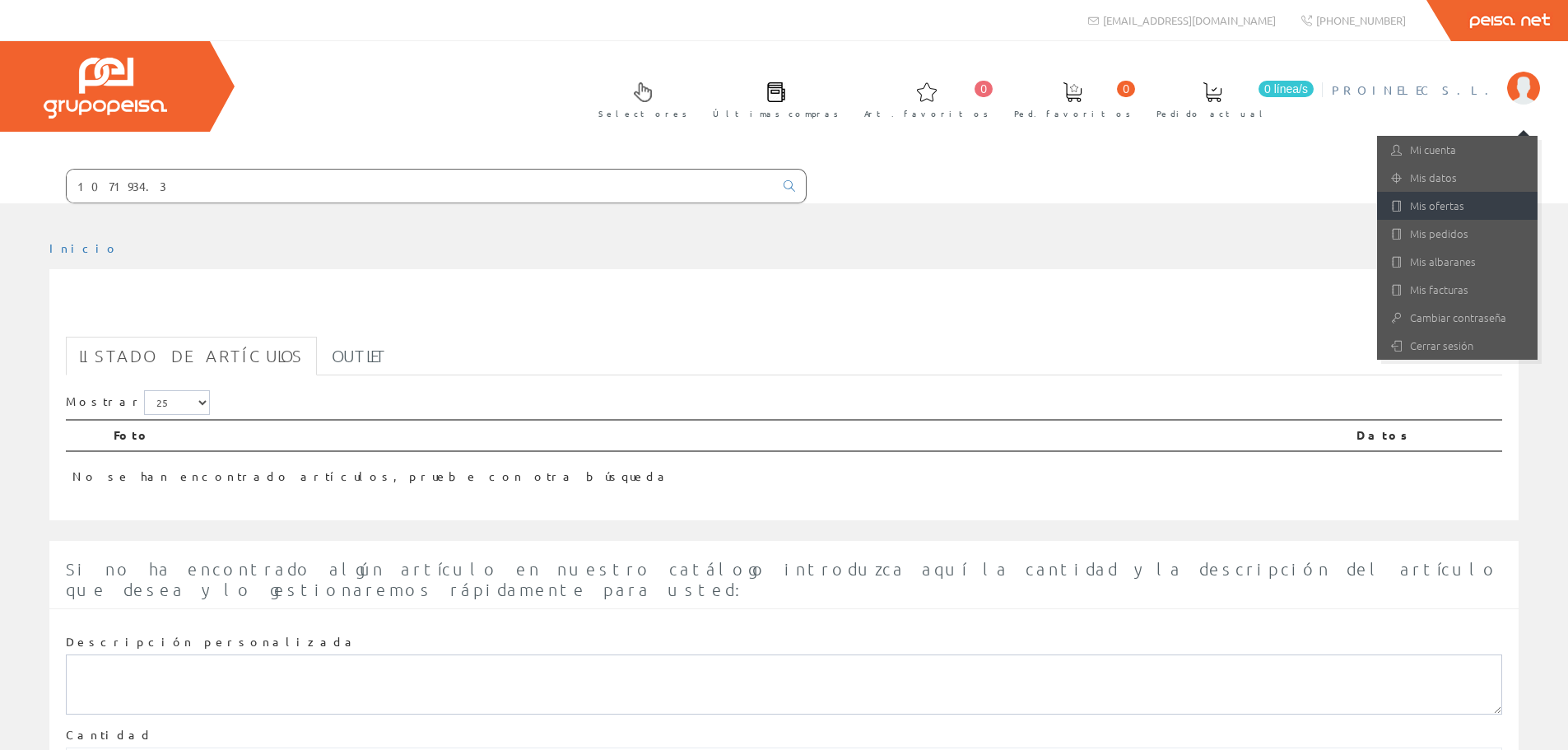
click at [1459, 207] on link "Mis ofertas" at bounding box center [1457, 206] width 160 height 28
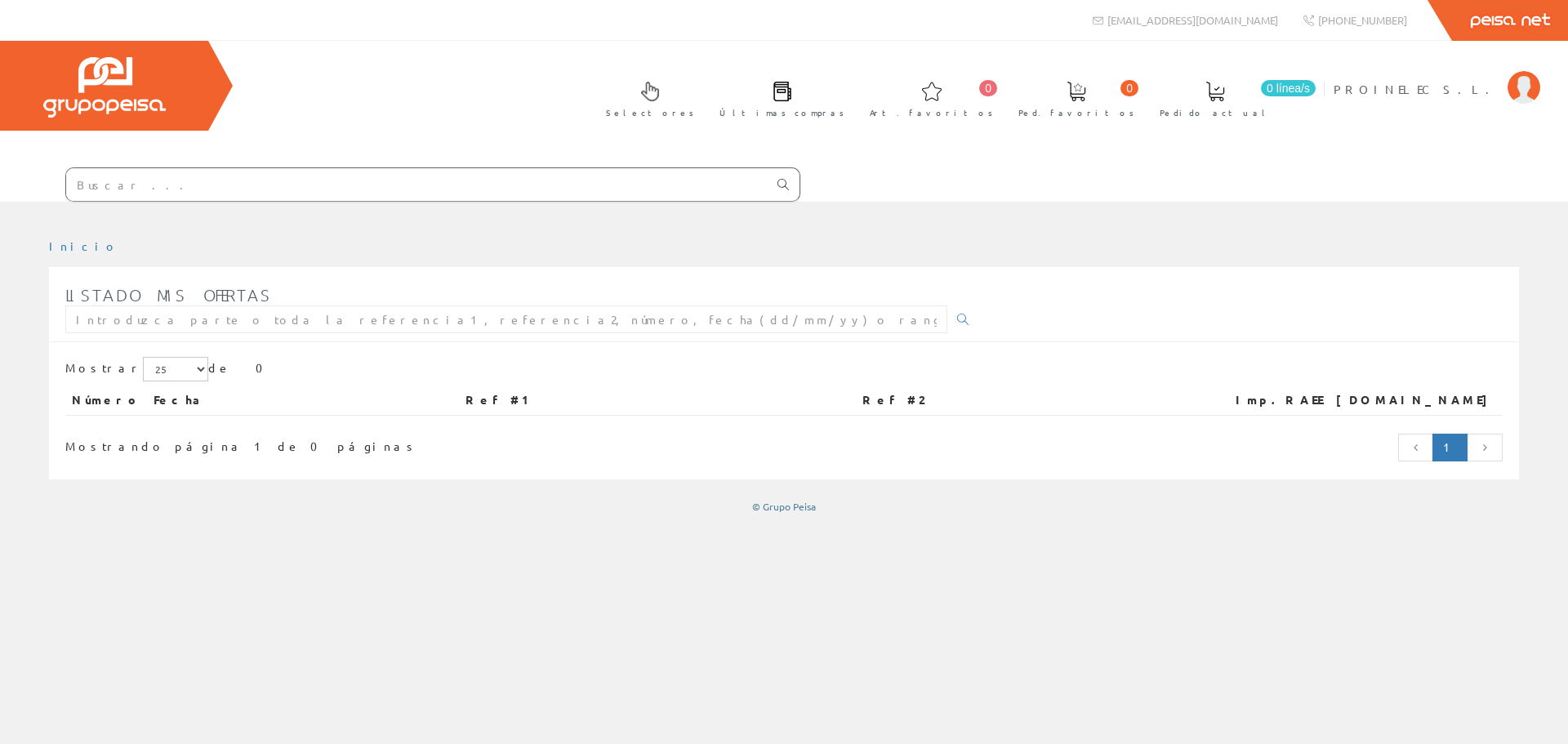
click at [782, 183] on icon at bounding box center [783, 184] width 11 height 11
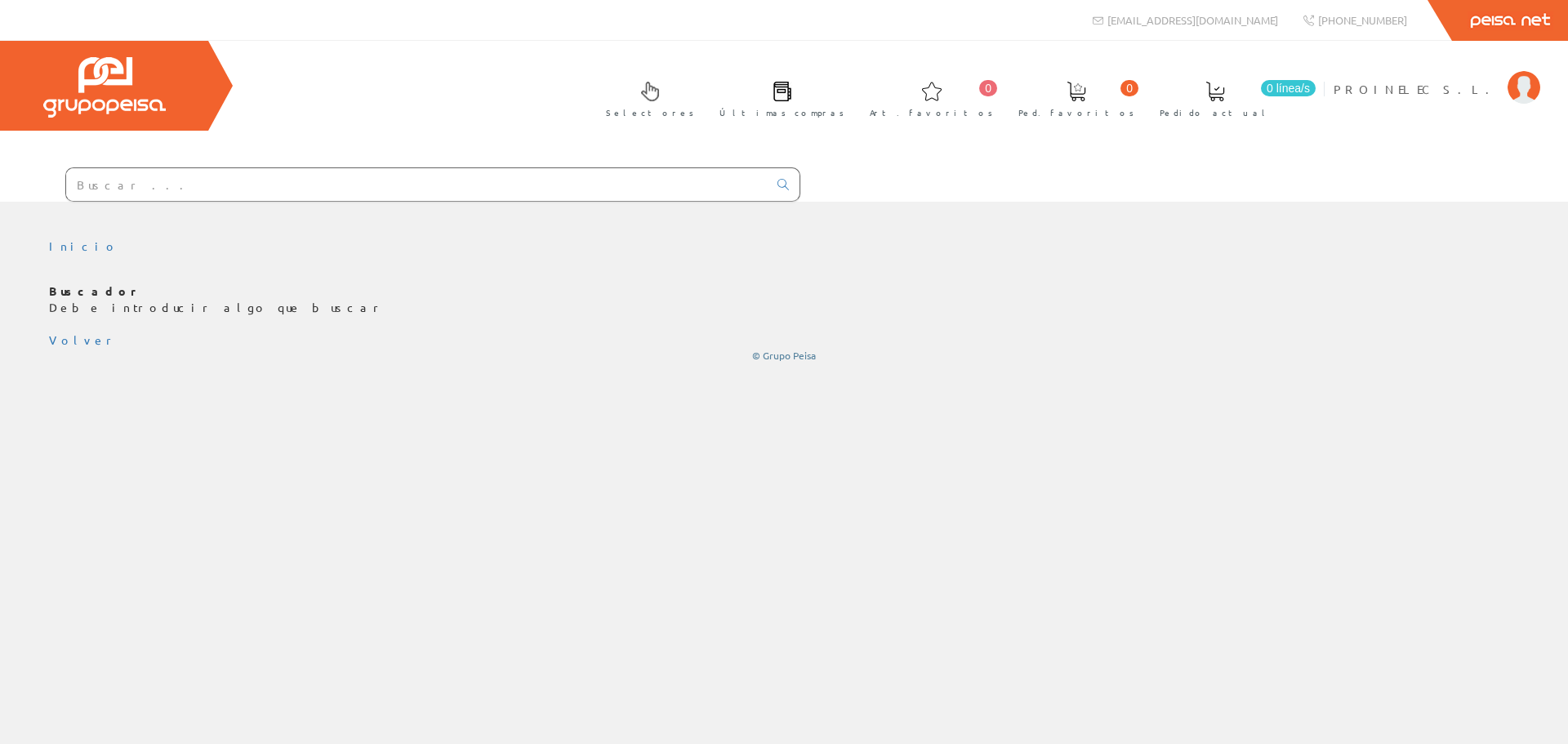
click at [273, 176] on input "text" at bounding box center [417, 184] width 702 height 33
type input "now"
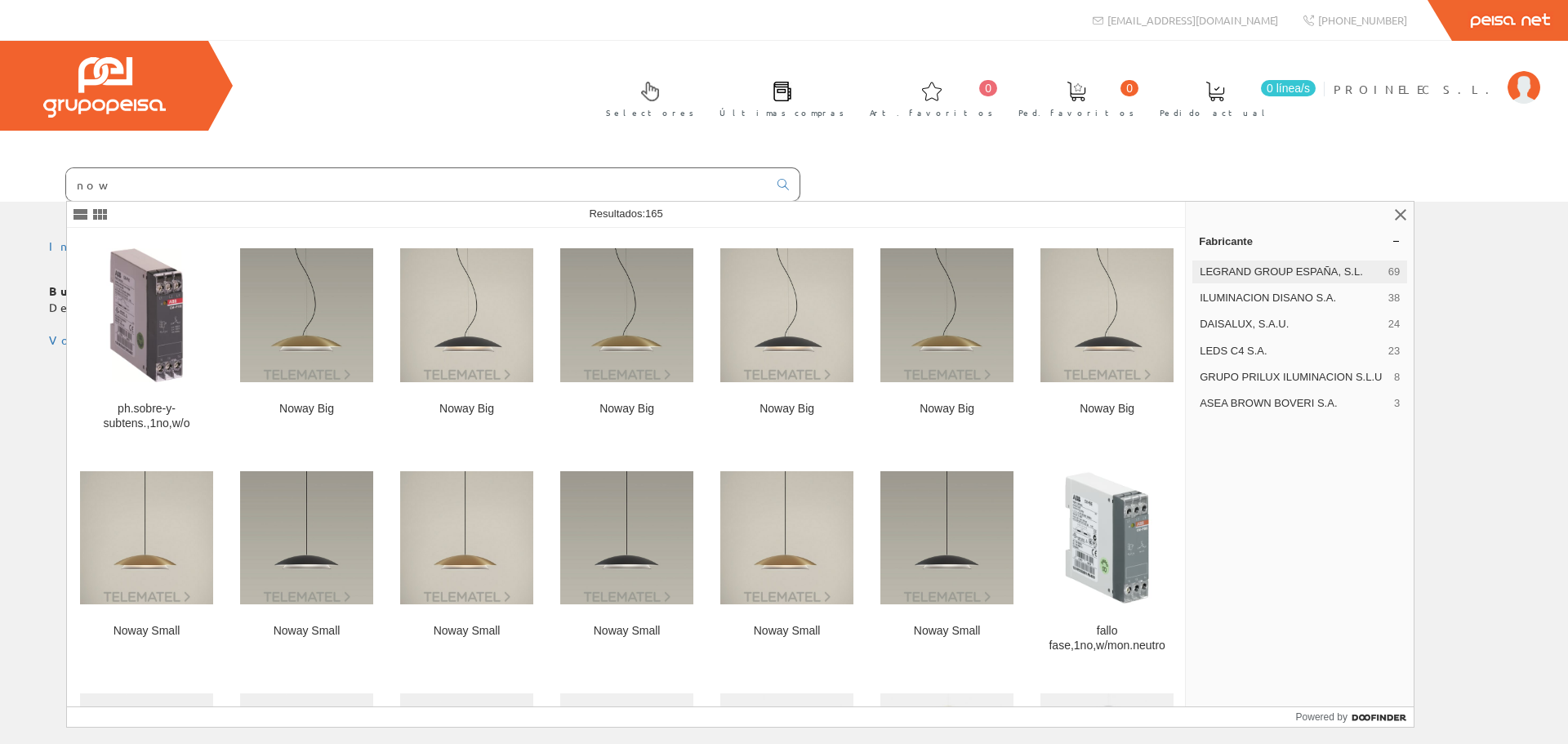
click at [1294, 270] on span "LEGRAND GROUP ESPAÑA, S.L." at bounding box center [1291, 272] width 182 height 15
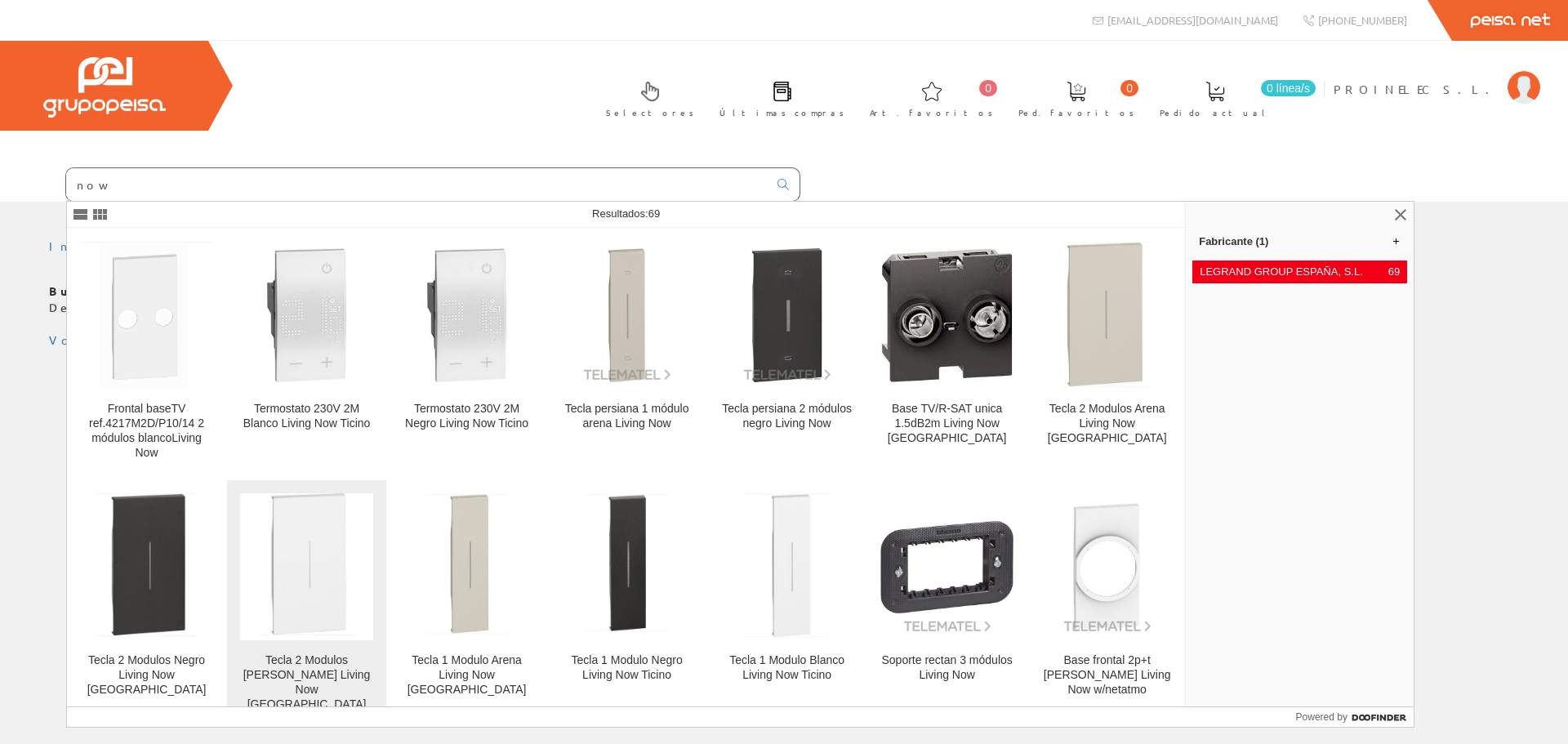
click at [317, 569] on img at bounding box center [306, 567] width 97 height 147
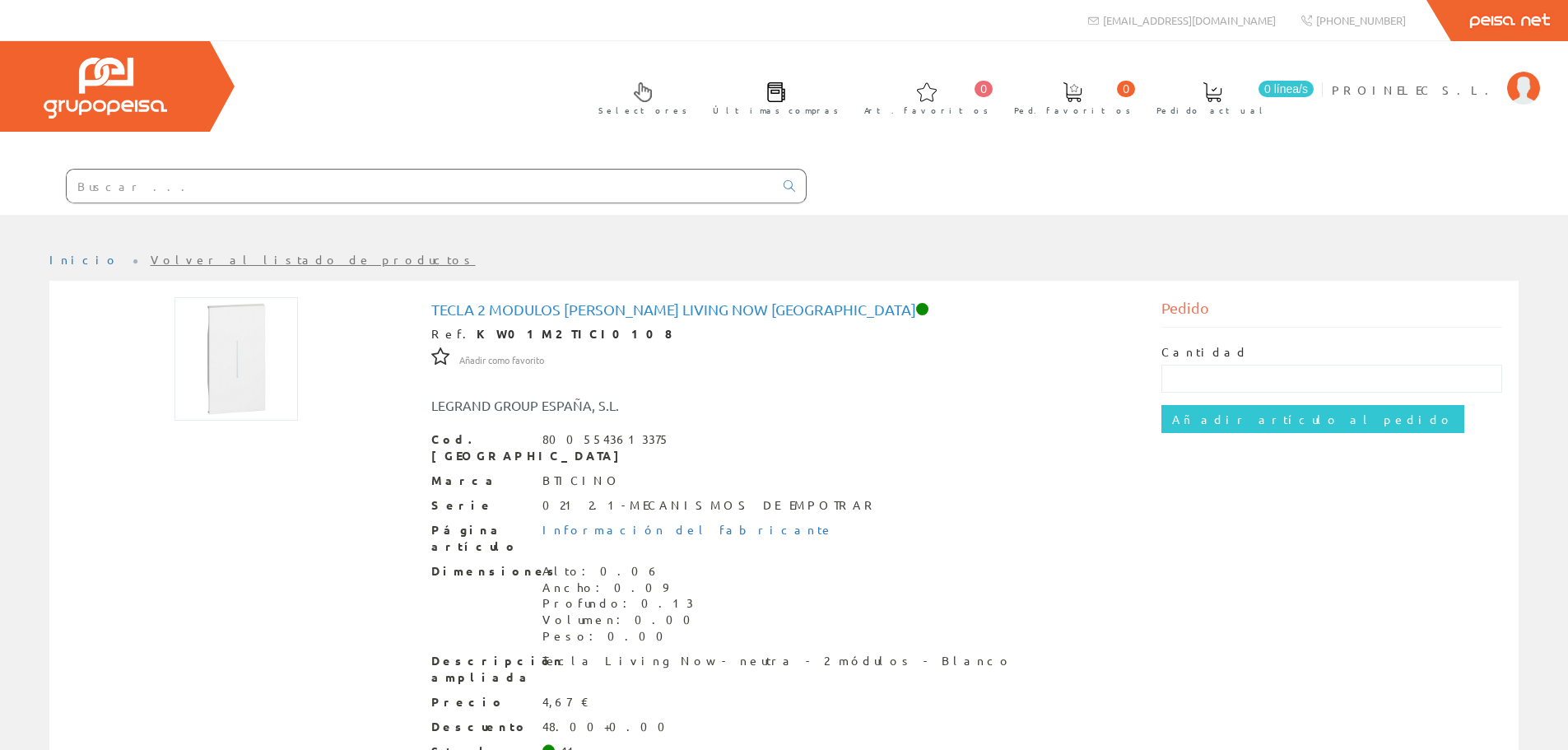
click at [248, 191] on input "text" at bounding box center [420, 186] width 708 height 33
click at [328, 192] on input "text" at bounding box center [420, 186] width 708 height 33
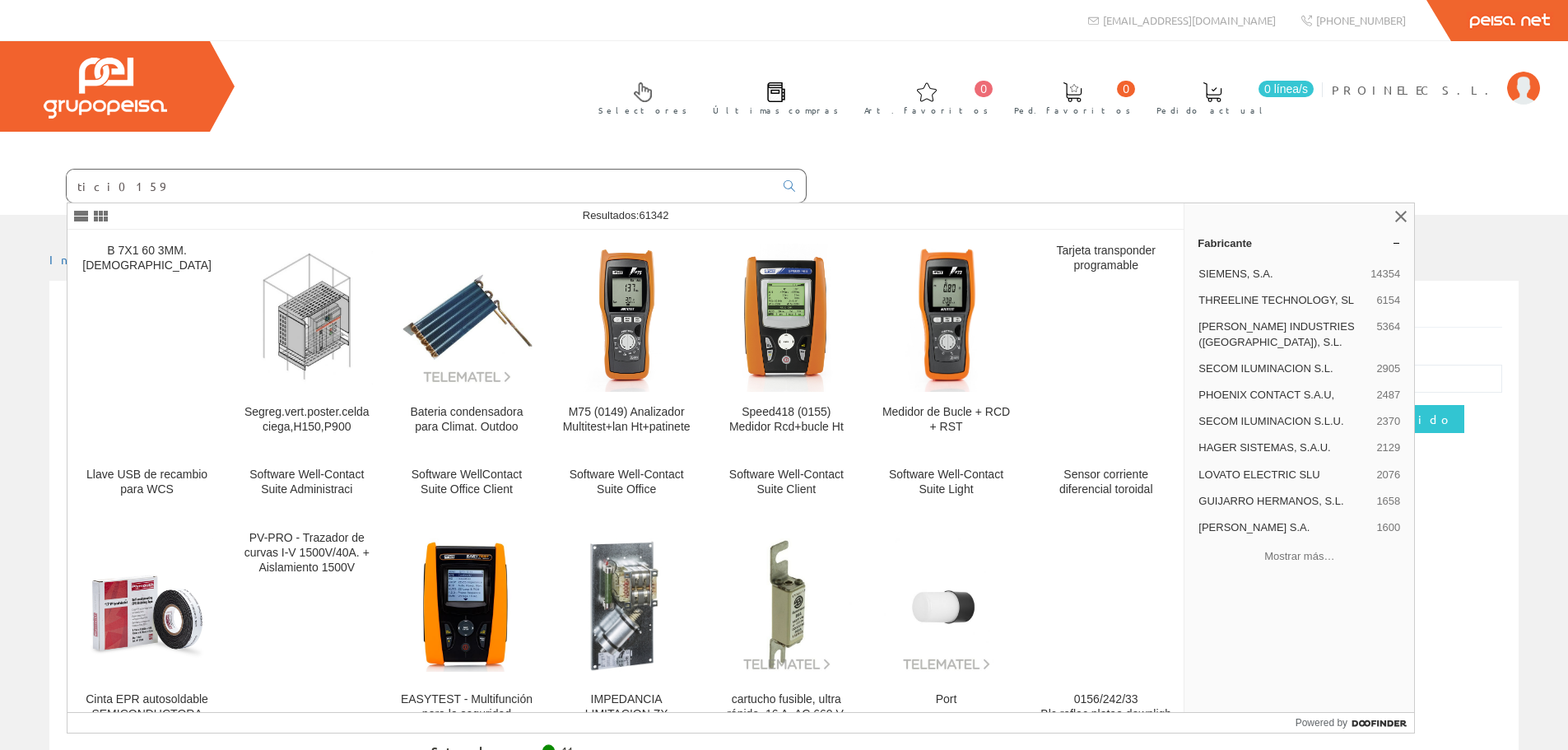
type input "tici0159"
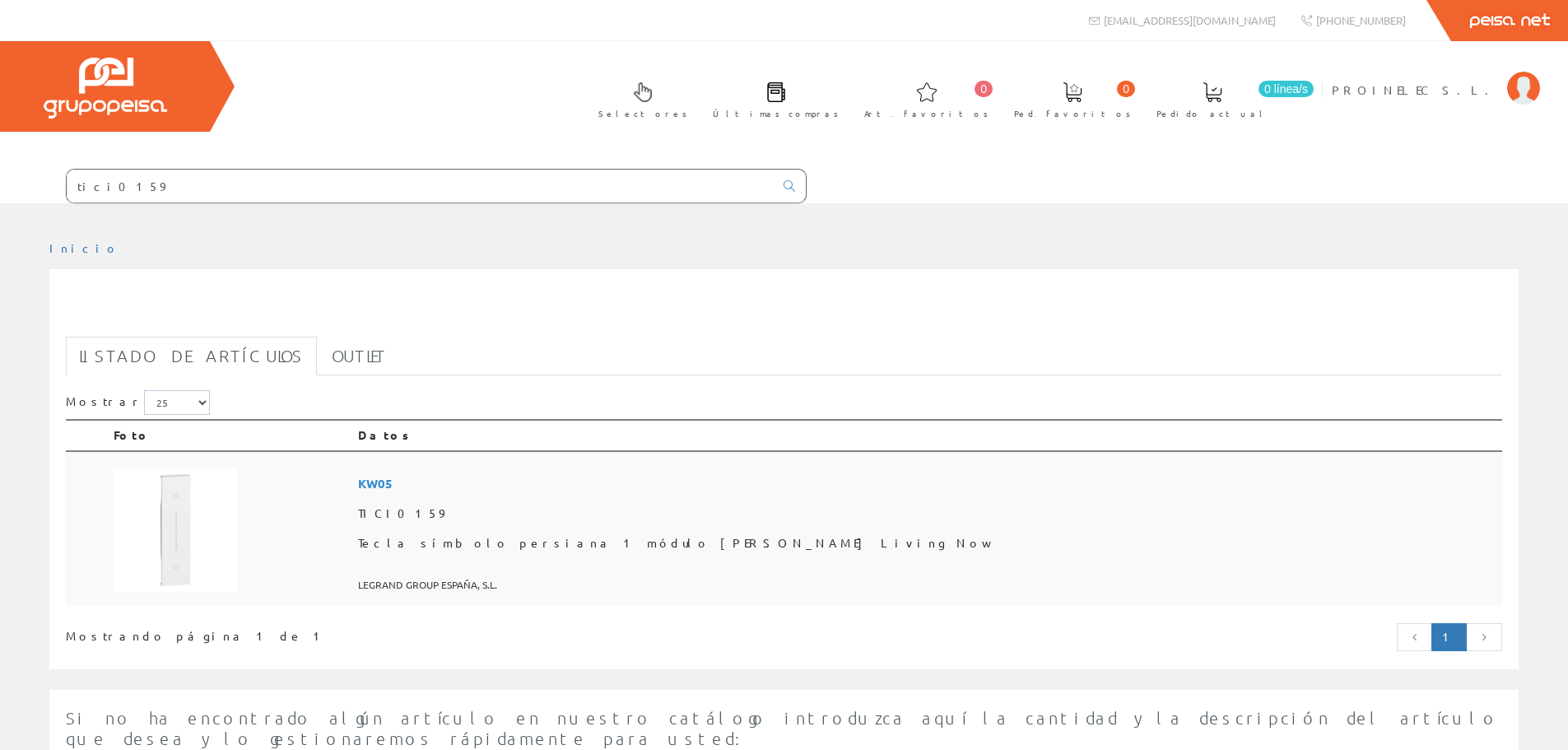
click at [185, 544] on img at bounding box center [175, 530] width 124 height 124
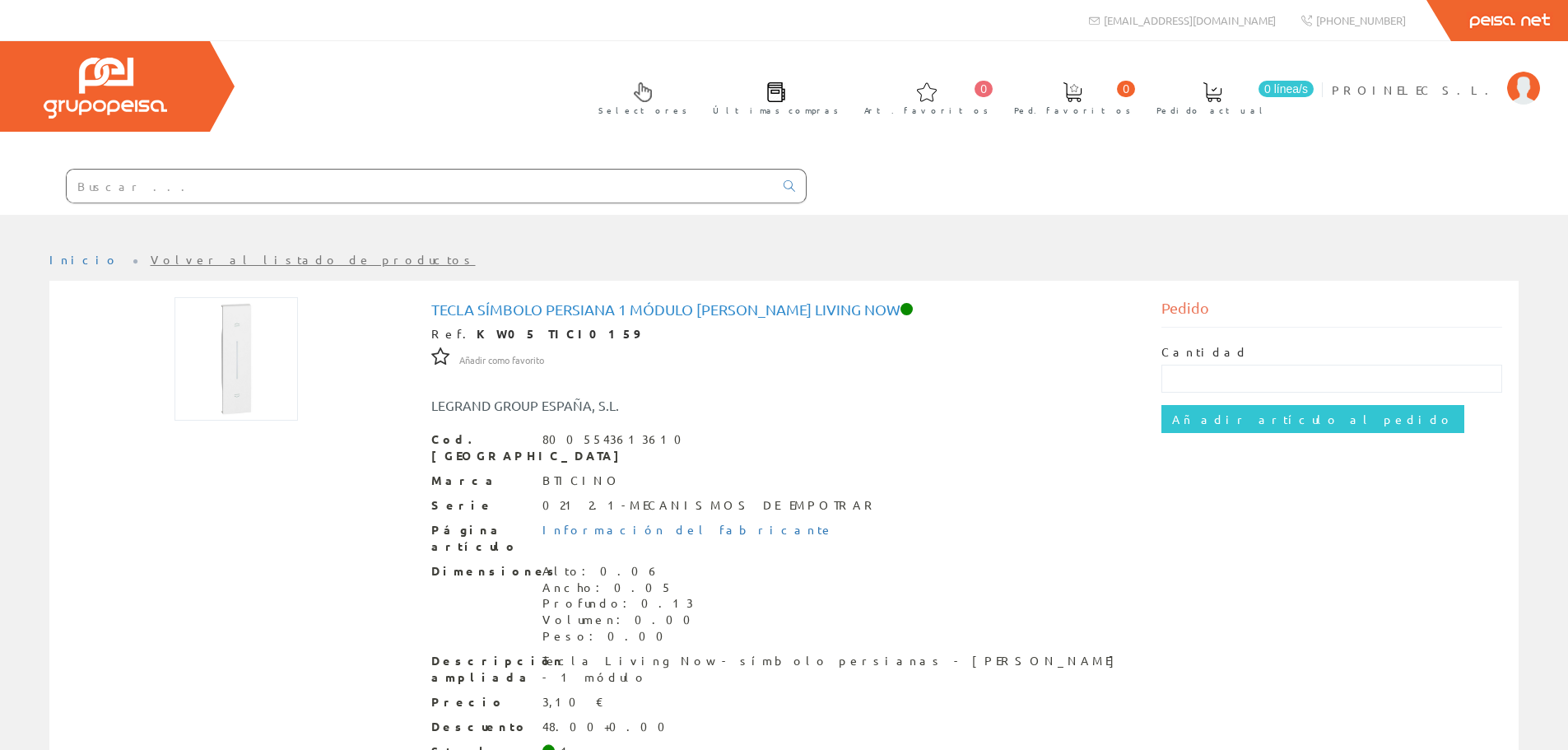
click at [218, 183] on input "text" at bounding box center [420, 186] width 708 height 33
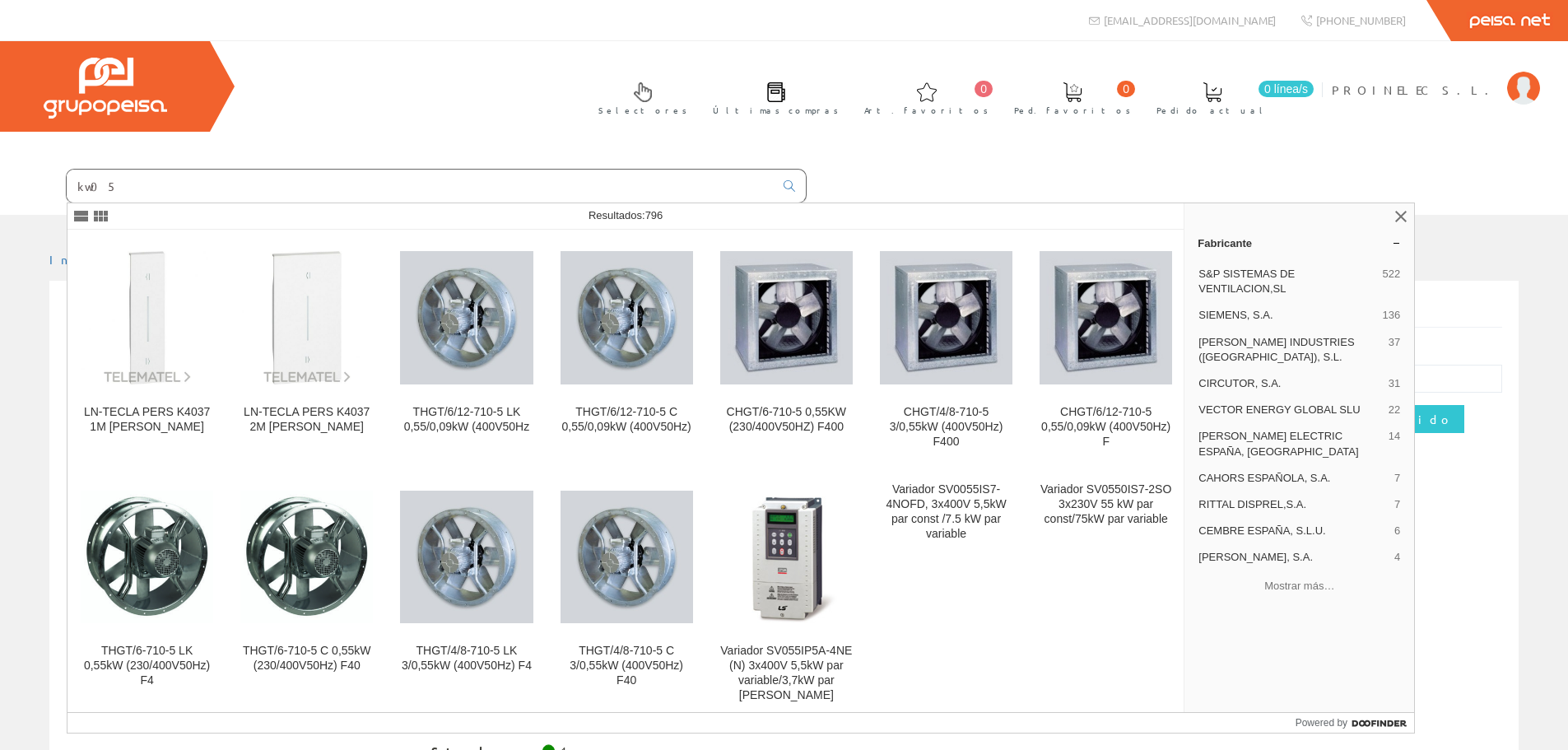
type input "kw05"
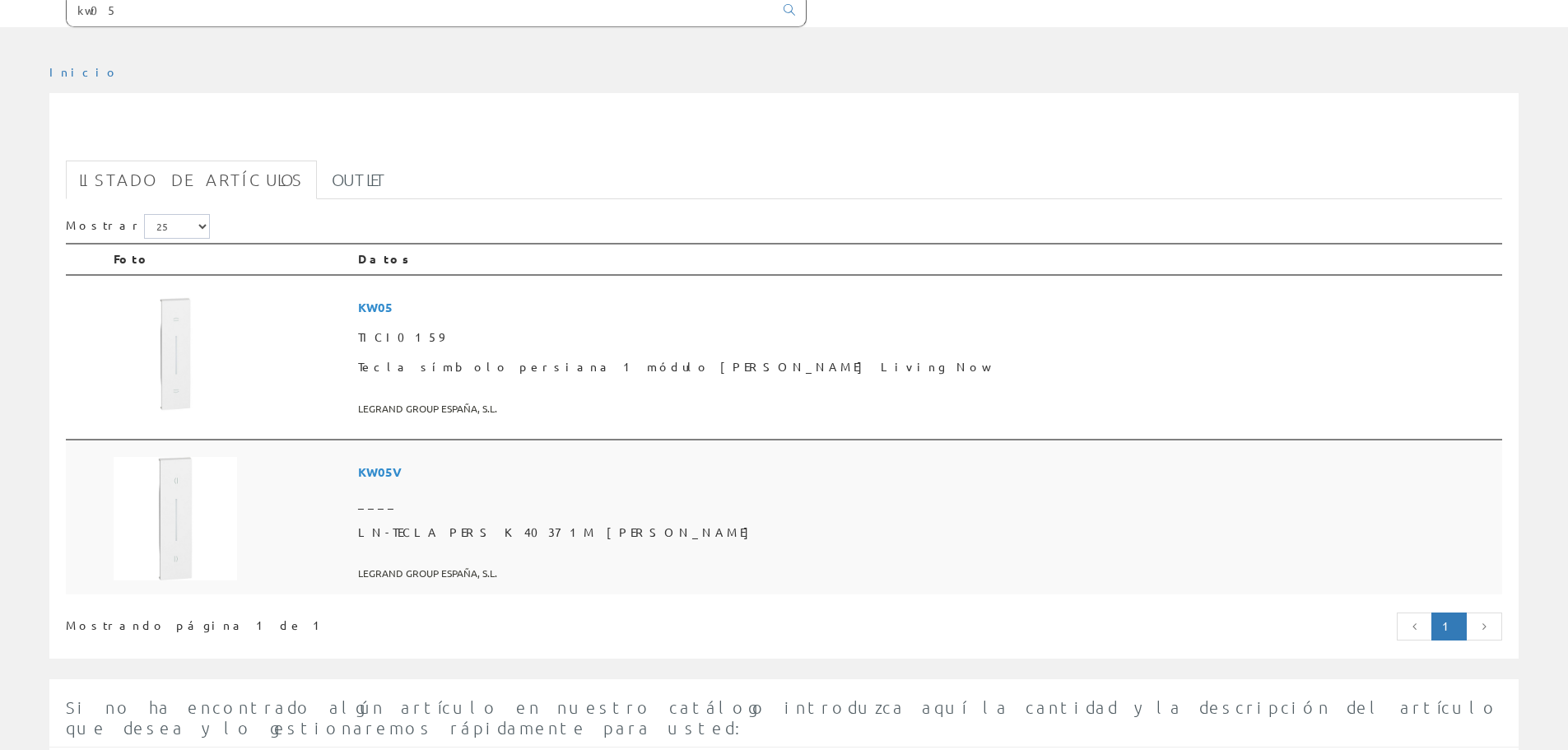
scroll to position [164, 0]
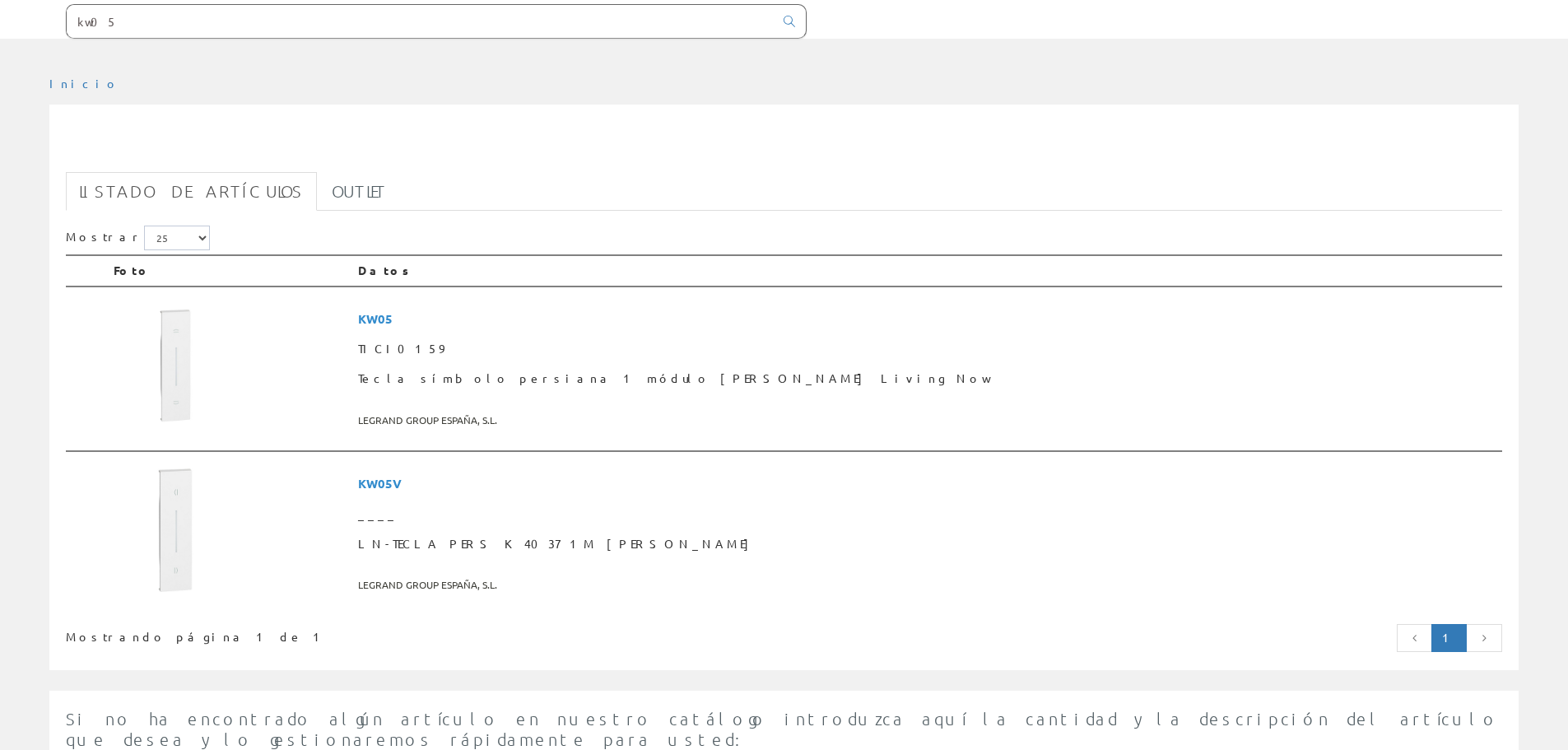
drag, startPoint x: 311, startPoint y: 23, endPoint x: 0, endPoint y: 45, distance: 311.8
click at [0, 45] on div "kw05 info@peisa.com" at bounding box center [784, 439] width 1568 height 1207
paste input "KW05M2"
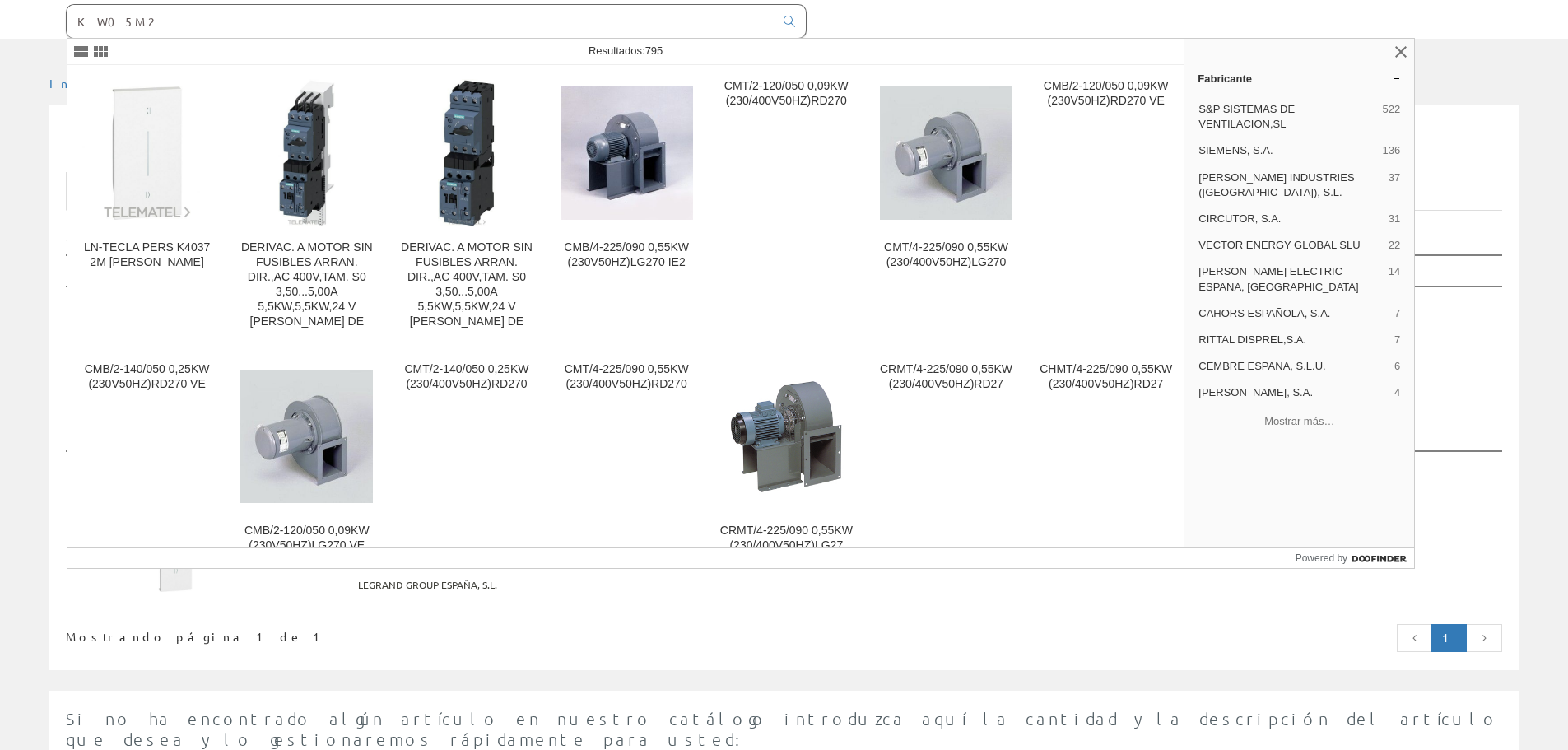
type input "KW05M2"
